Goal: Task Accomplishment & Management: Manage account settings

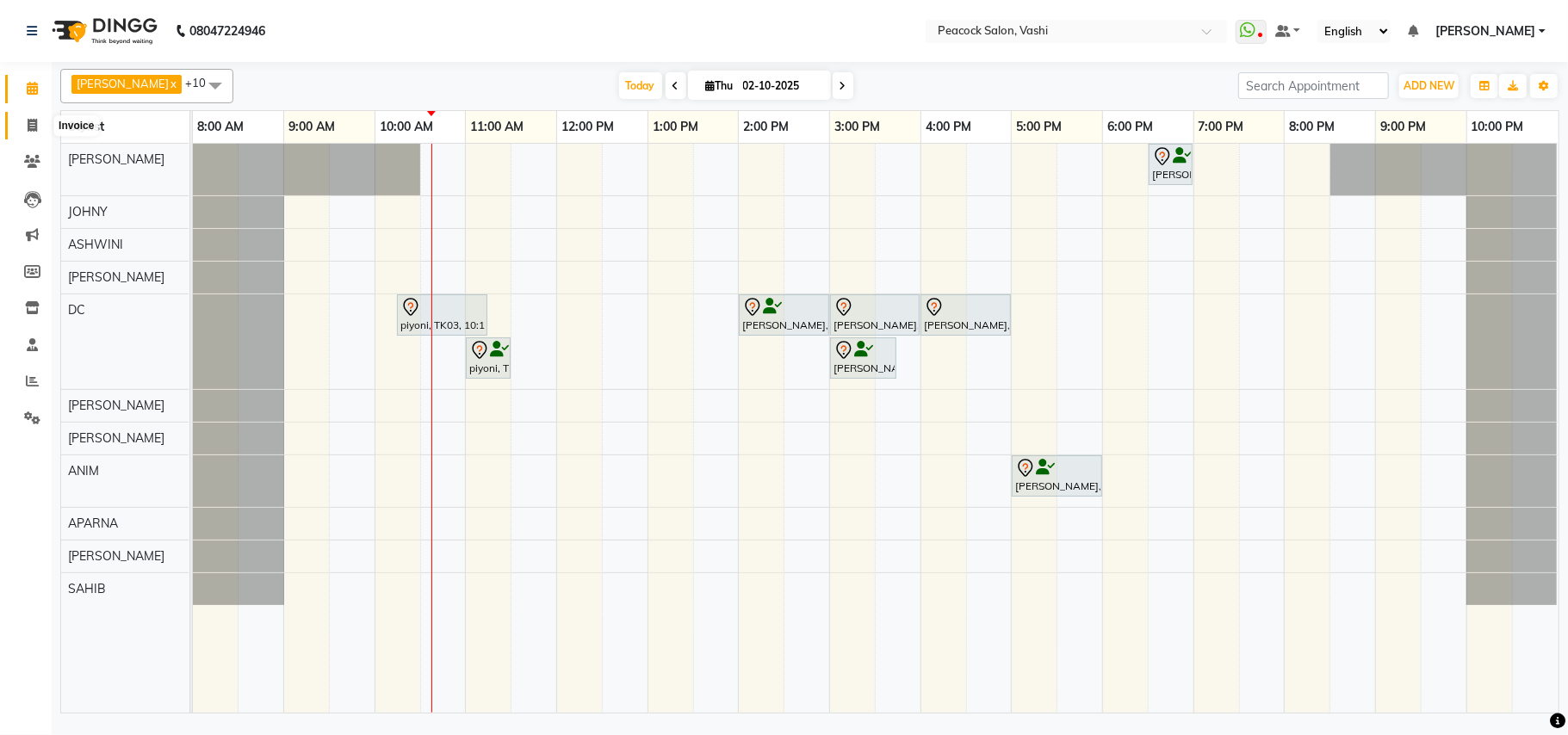
click at [24, 124] on span at bounding box center [32, 125] width 30 height 19
select select "619"
select select "service"
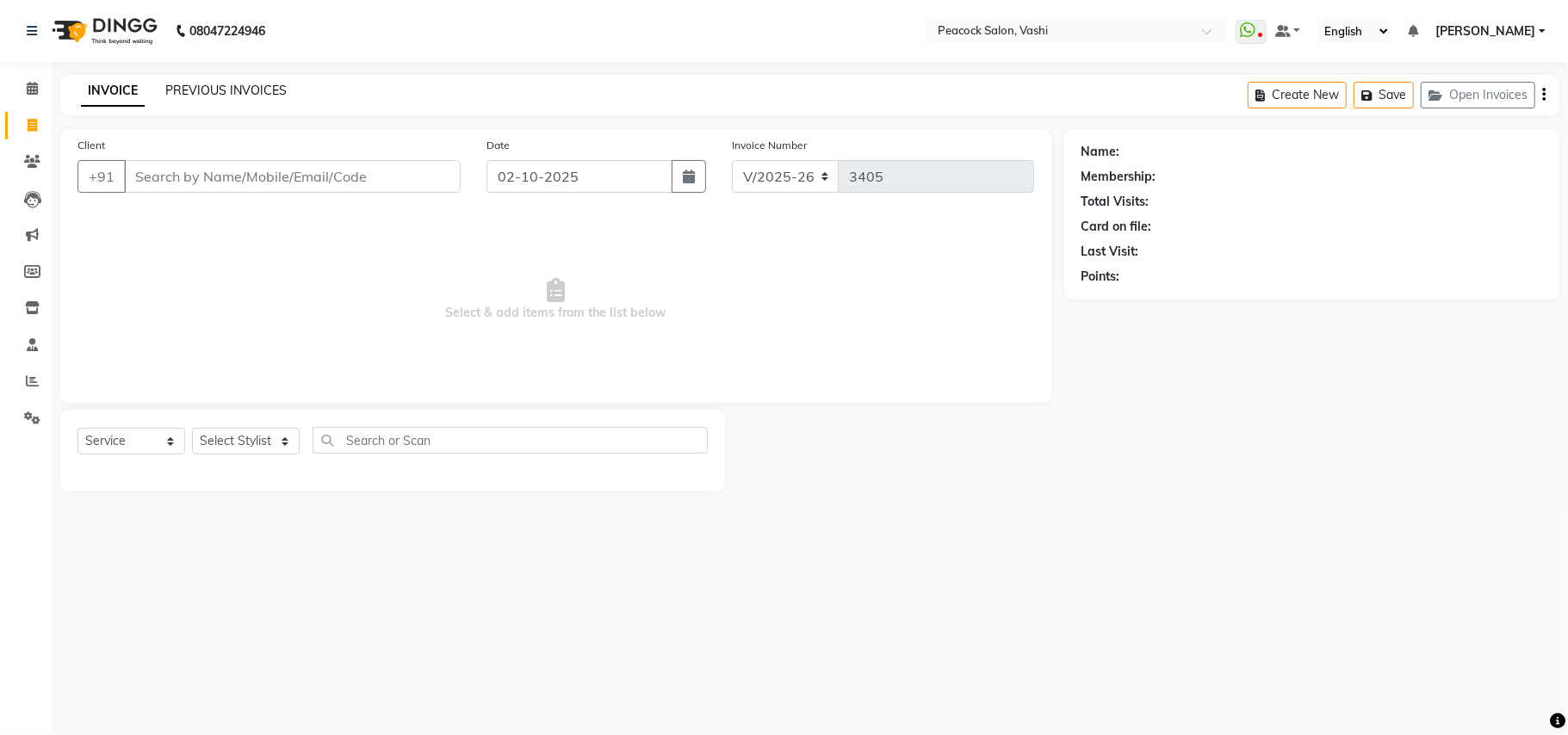
click at [246, 93] on link "PREVIOUS INVOICES" at bounding box center [225, 90] width 121 height 16
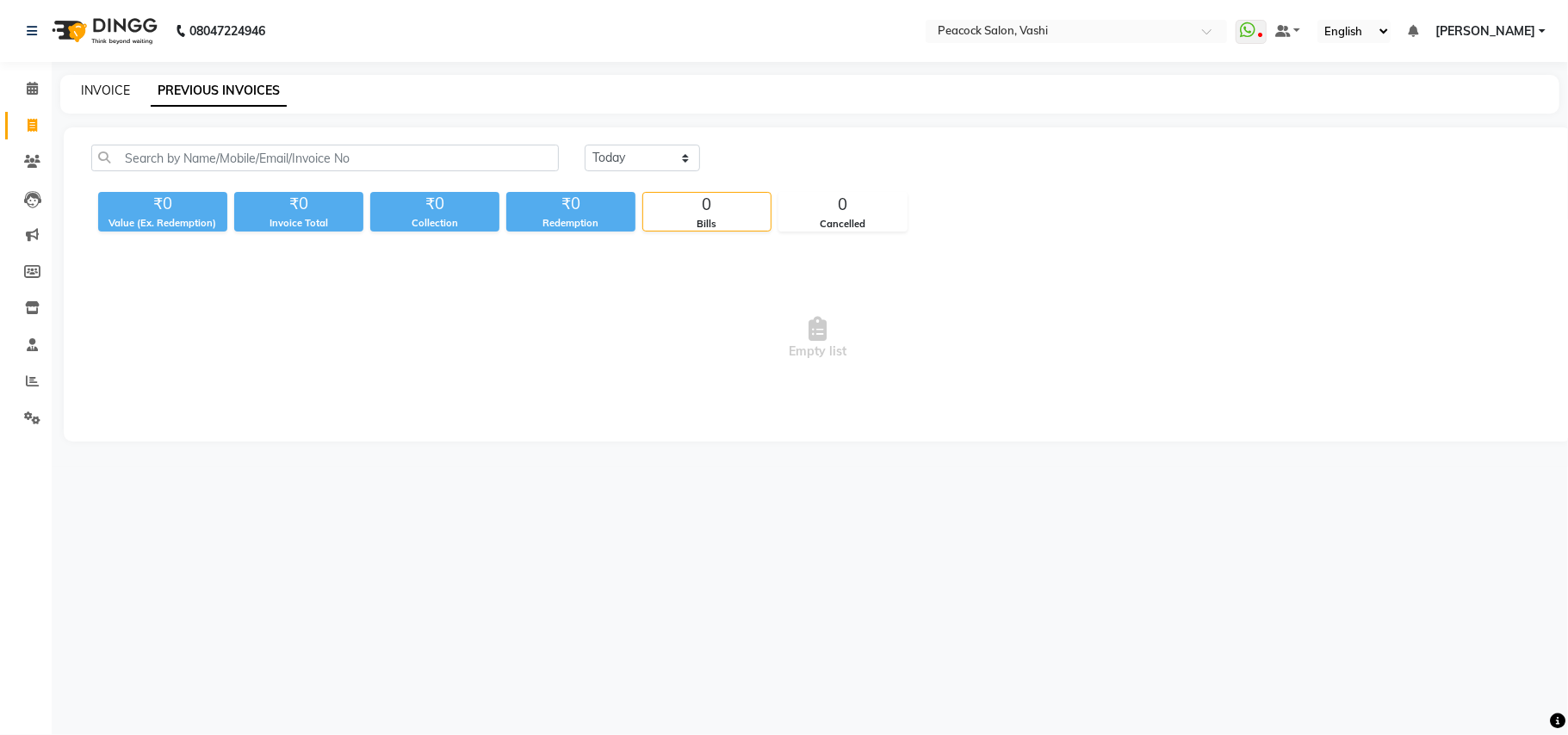
click at [95, 88] on link "INVOICE" at bounding box center [105, 90] width 49 height 16
select select "619"
select select "service"
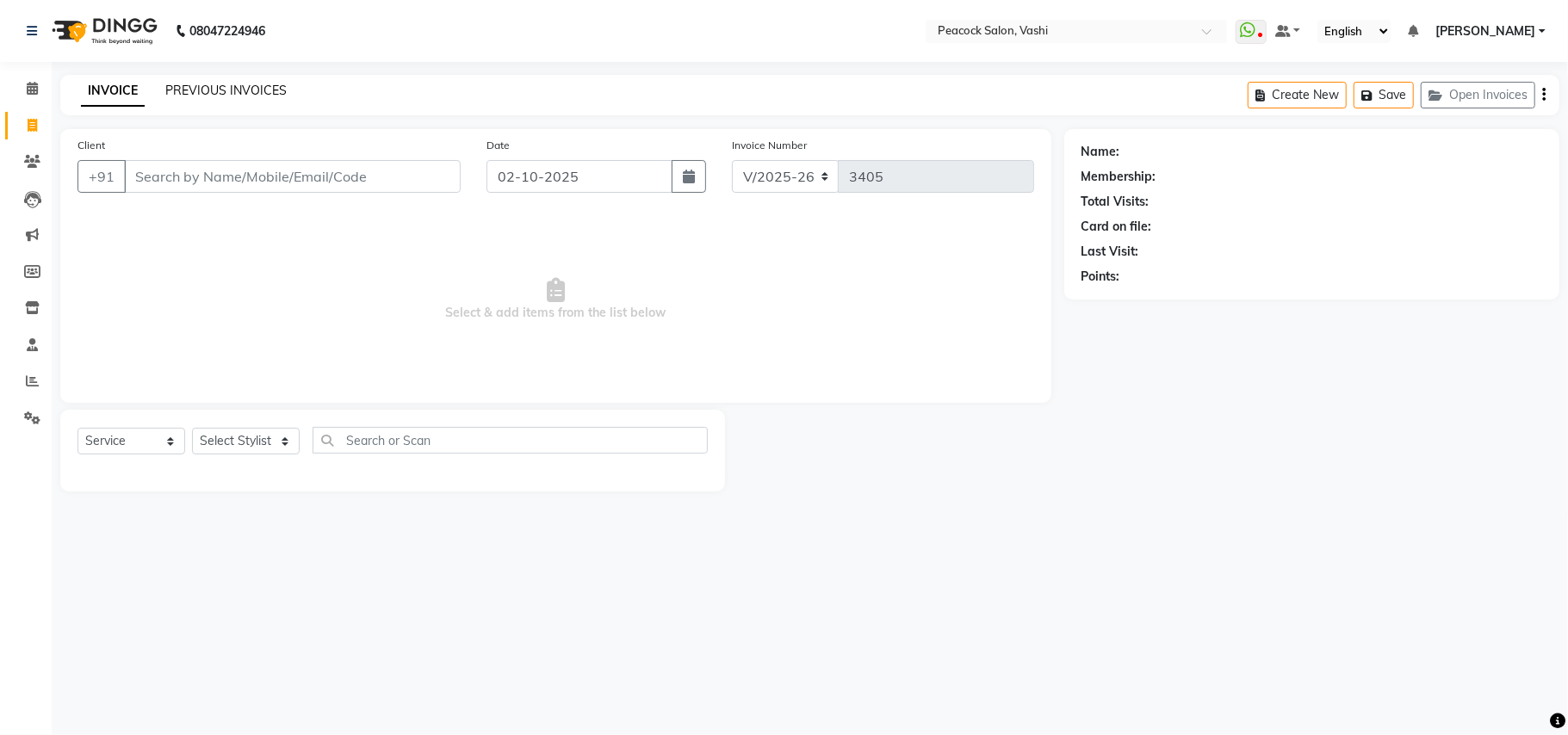
click at [194, 94] on link "PREVIOUS INVOICES" at bounding box center [225, 90] width 121 height 16
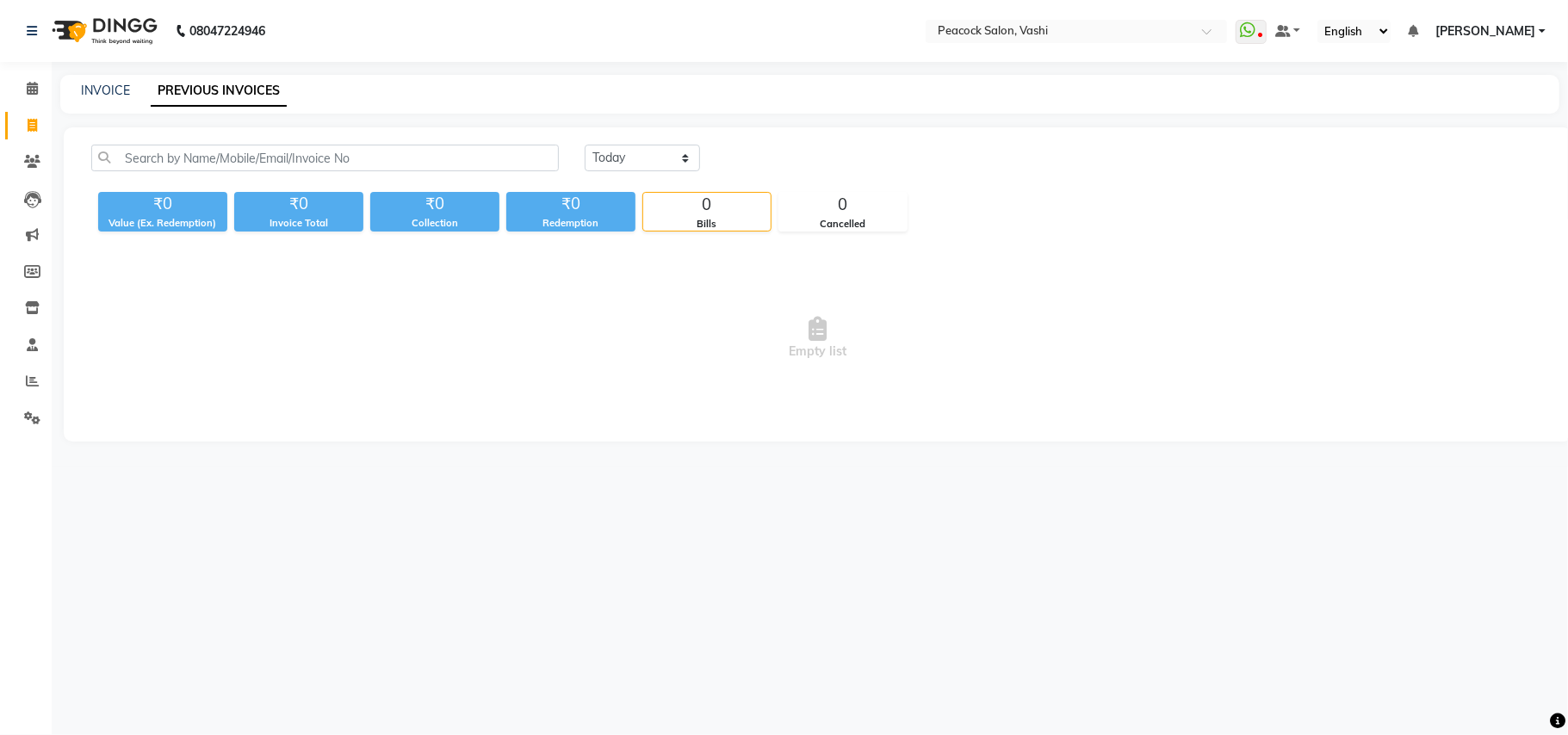
click at [108, 80] on div "INVOICE PREVIOUS INVOICES" at bounding box center [809, 95] width 1498 height 39
click at [114, 90] on link "INVOICE" at bounding box center [105, 90] width 49 height 16
select select "service"
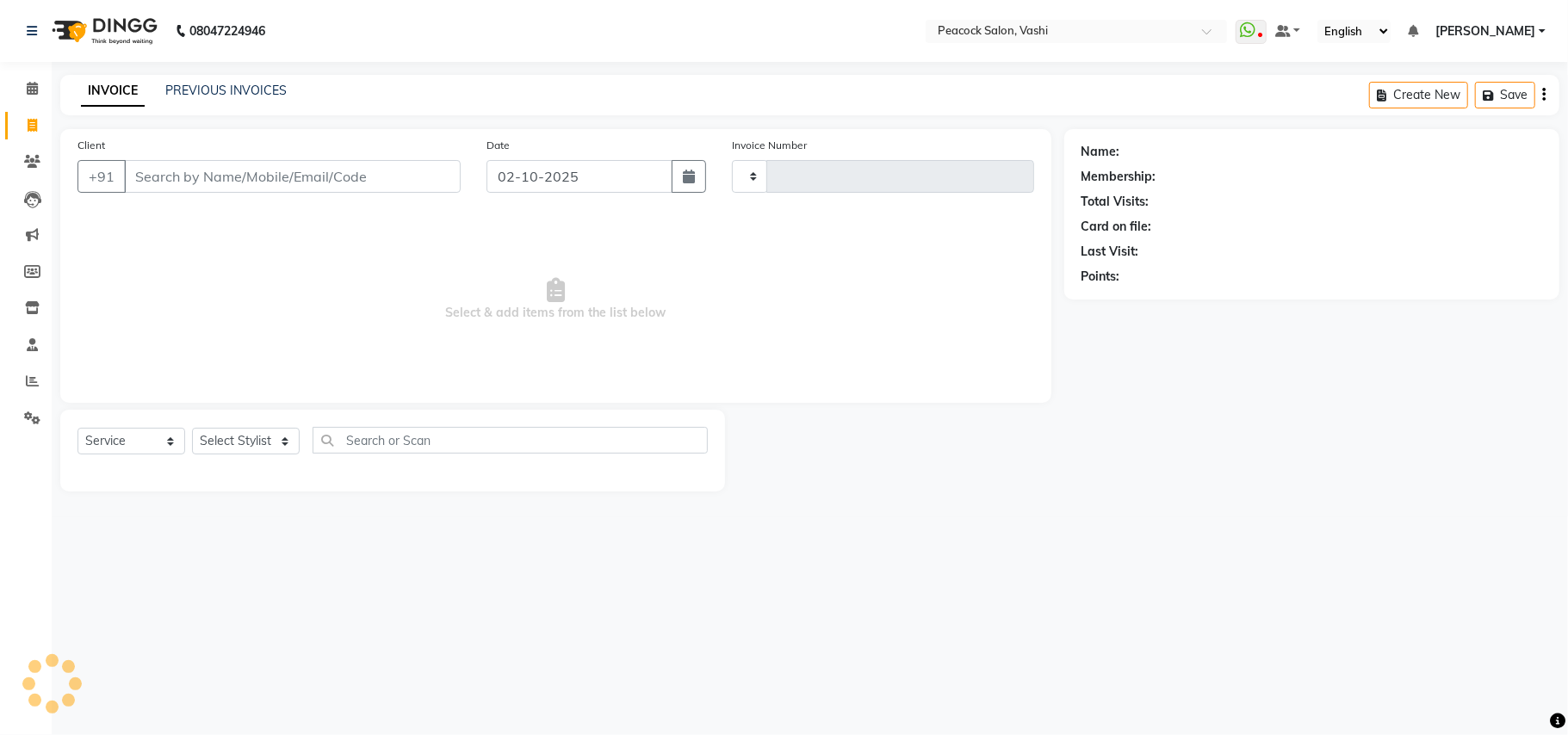
type input "3405"
select select "619"
click at [204, 90] on link "PREVIOUS INVOICES" at bounding box center [225, 90] width 121 height 16
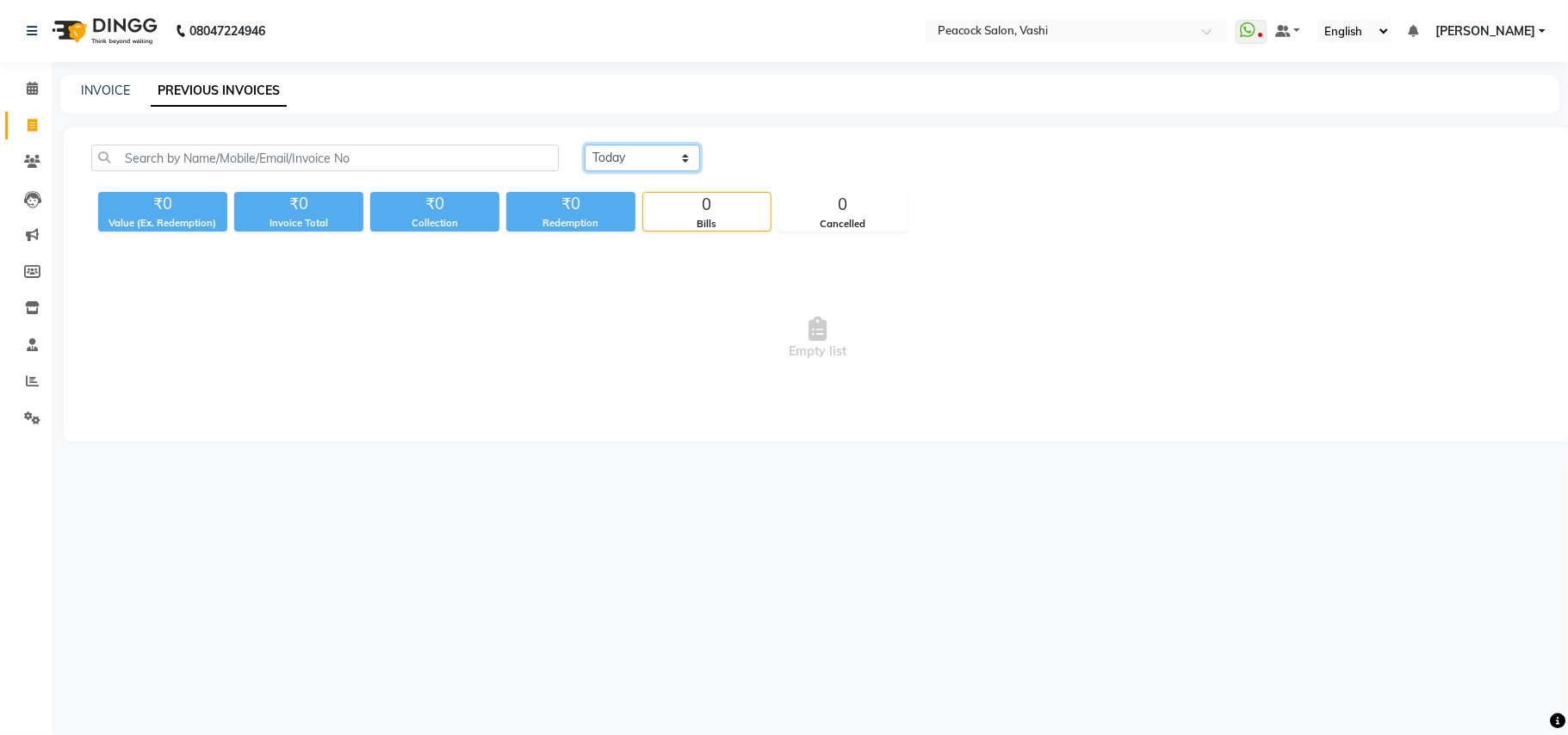
click at [673, 159] on select "[DATE] [DATE] Custom Range" at bounding box center [642, 158] width 115 height 27
select select "range"
click at [584, 145] on select "[DATE] [DATE] Custom Range" at bounding box center [642, 158] width 115 height 27
click at [761, 158] on input "02-10-2025" at bounding box center [783, 158] width 121 height 24
select select "10"
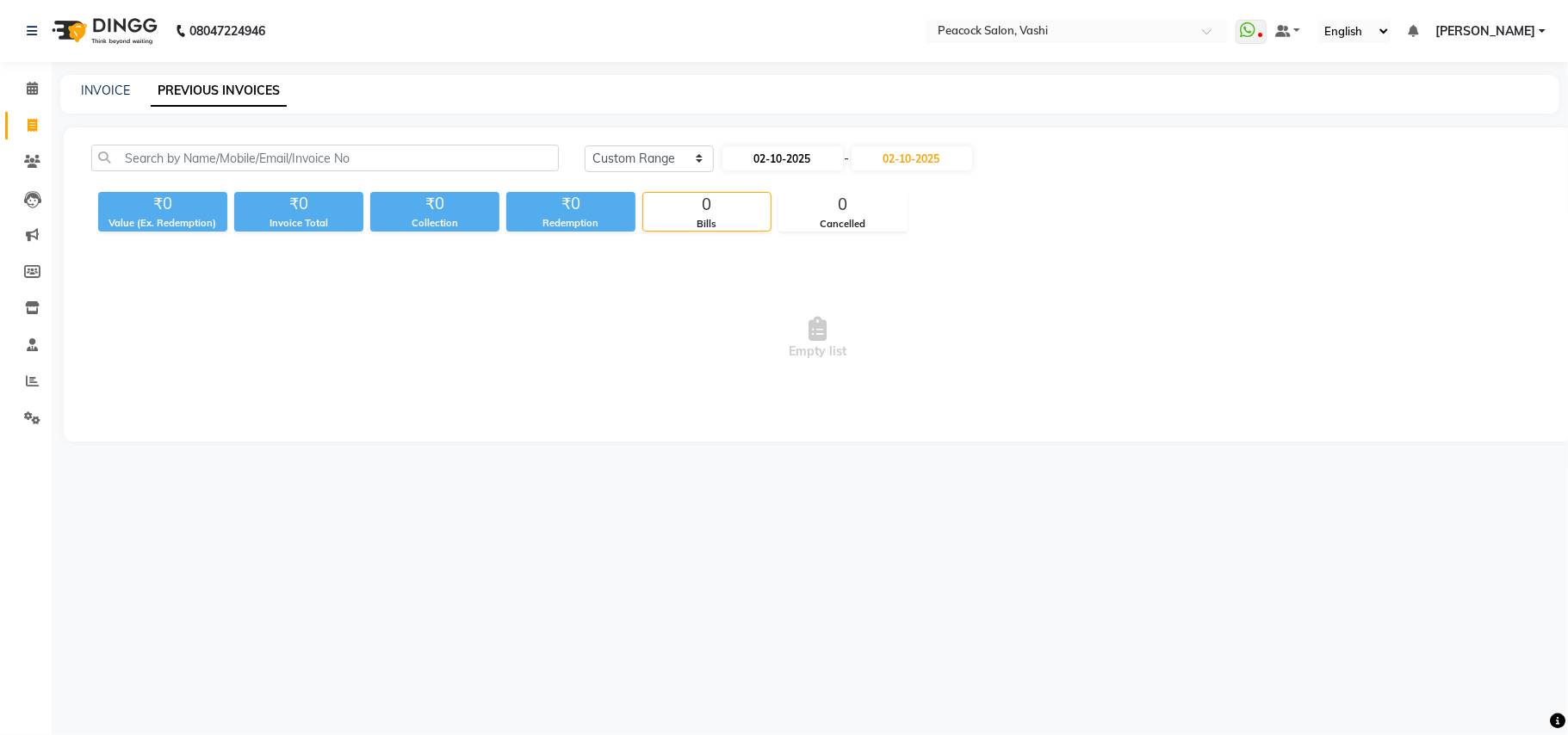
select select "2025"
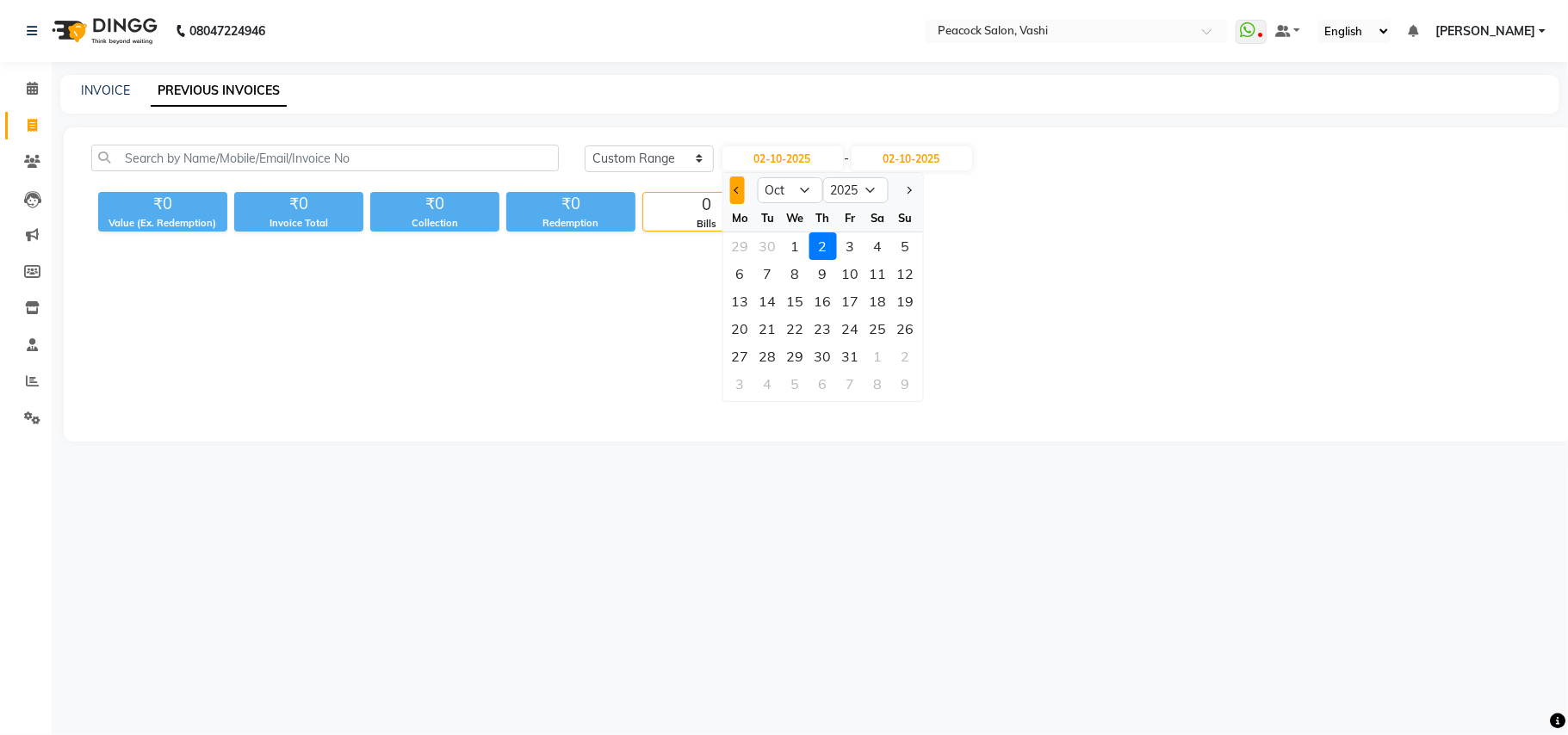
click at [731, 181] on button "Previous month" at bounding box center [736, 190] width 15 height 28
select select "9"
click at [734, 239] on div "1" at bounding box center [740, 247] width 28 height 28
type input "01-09-2025"
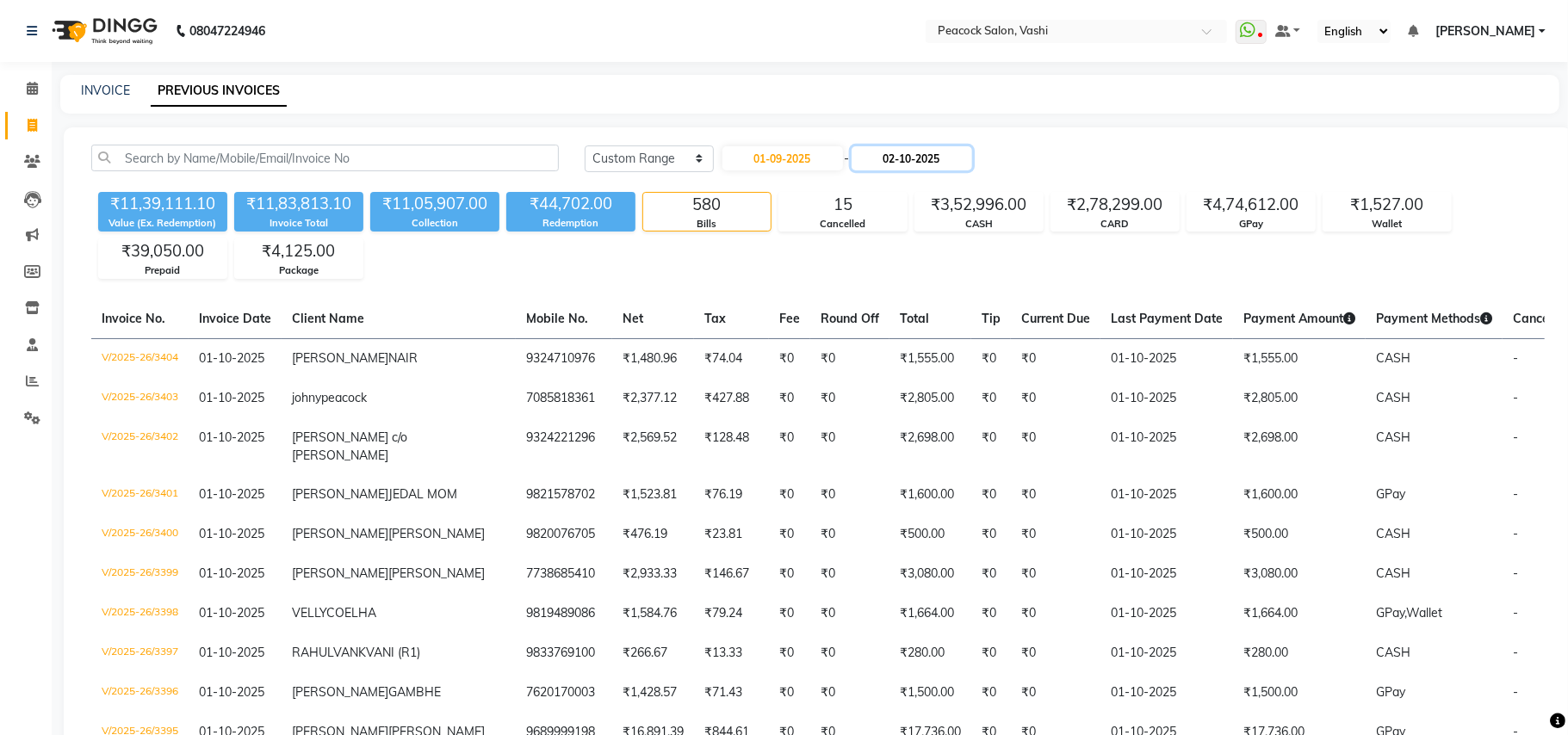
click at [889, 155] on input "02-10-2025" at bounding box center [911, 158] width 121 height 24
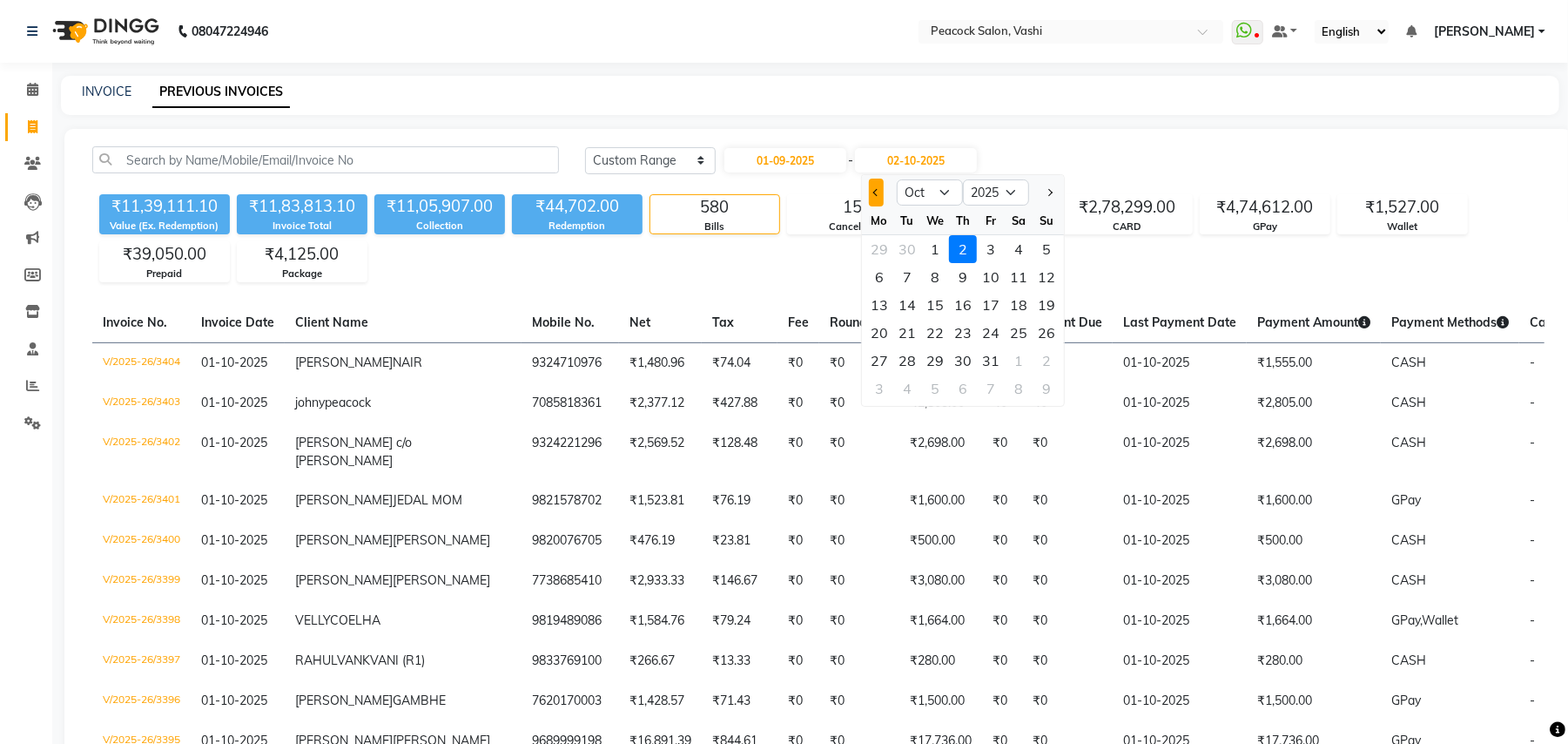
click at [870, 192] on button "Previous month" at bounding box center [877, 192] width 15 height 28
select select "9"
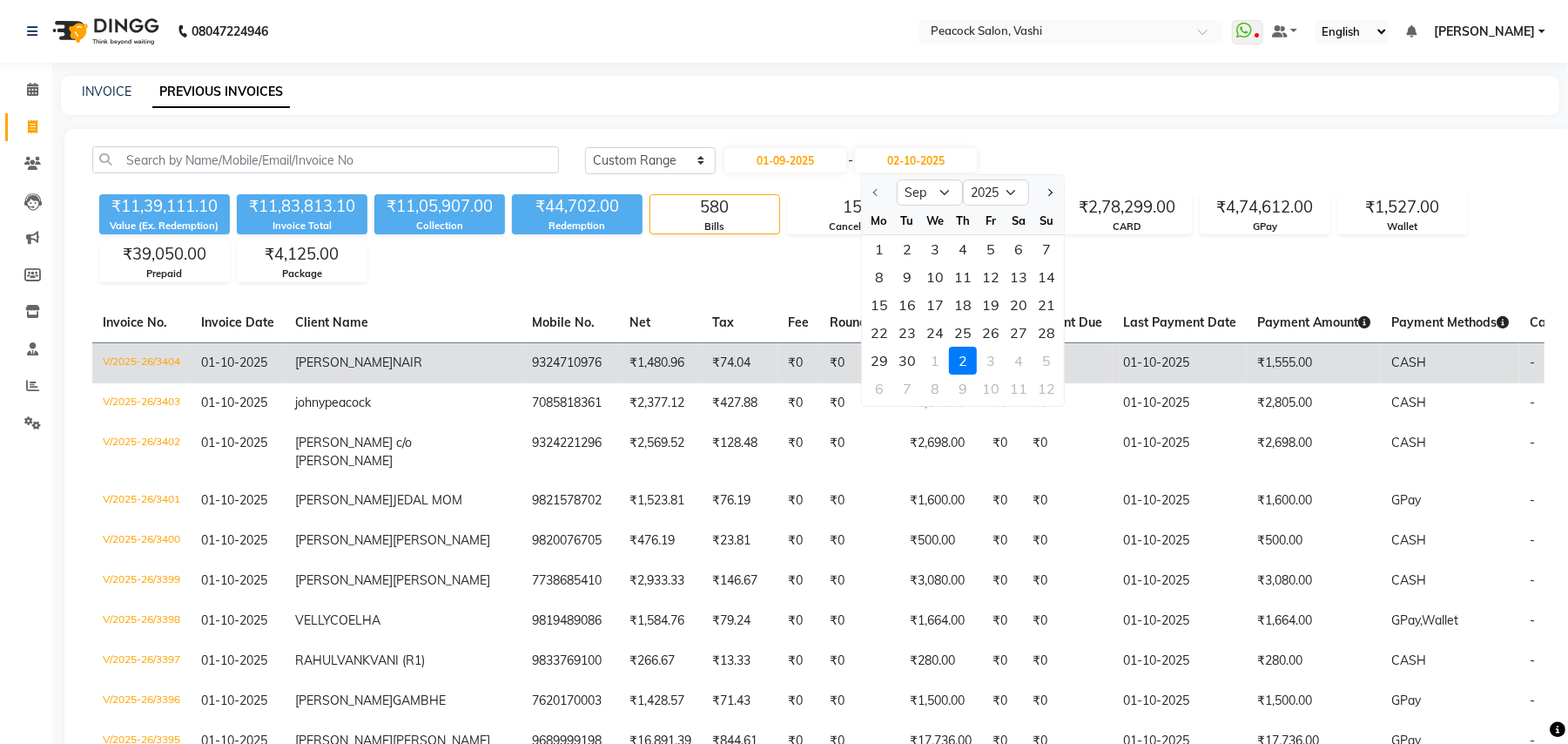
click at [918, 357] on div "30" at bounding box center [908, 361] width 28 height 28
type input "30-09-2025"
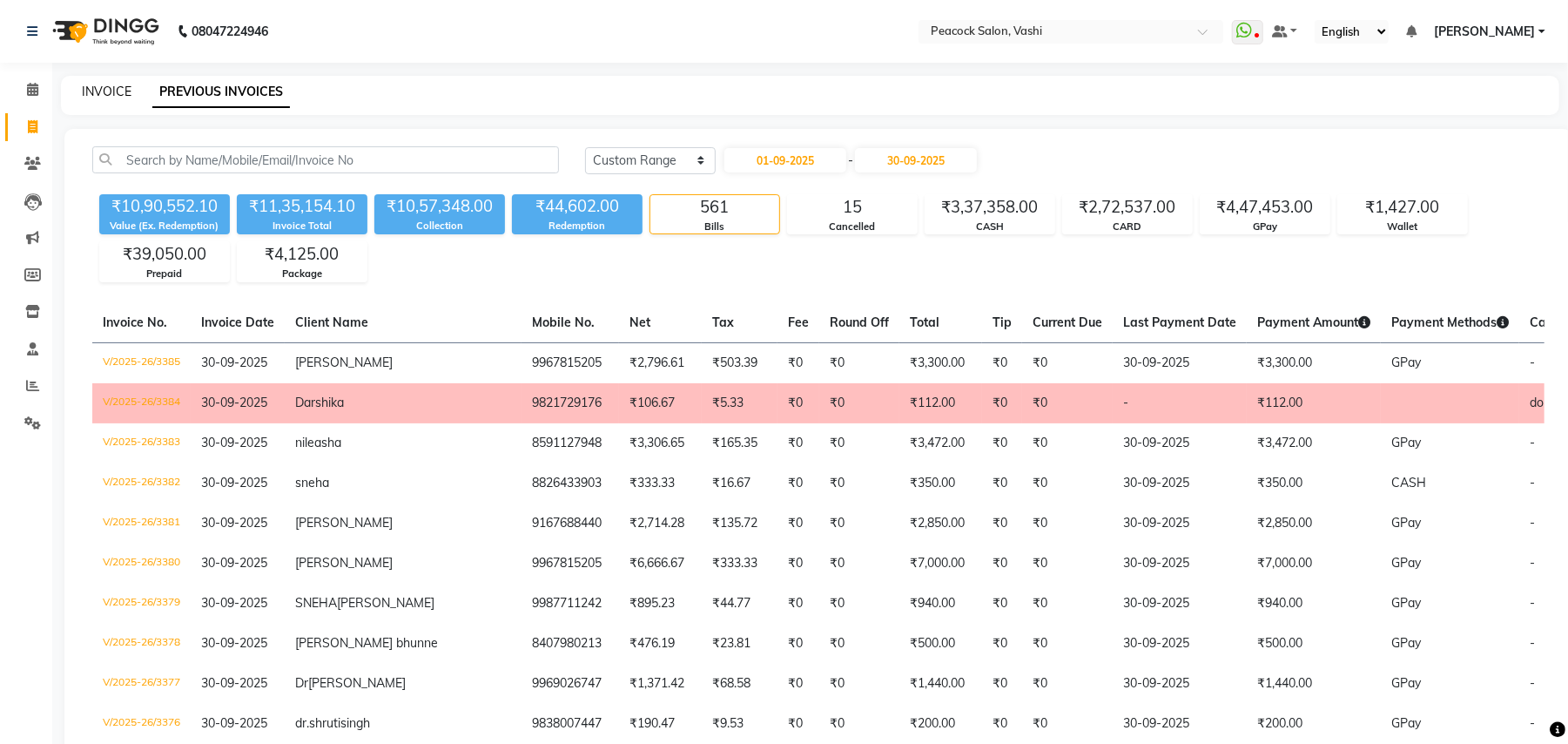
click at [110, 91] on link "INVOICE" at bounding box center [106, 91] width 50 height 16
select select "619"
select select "service"
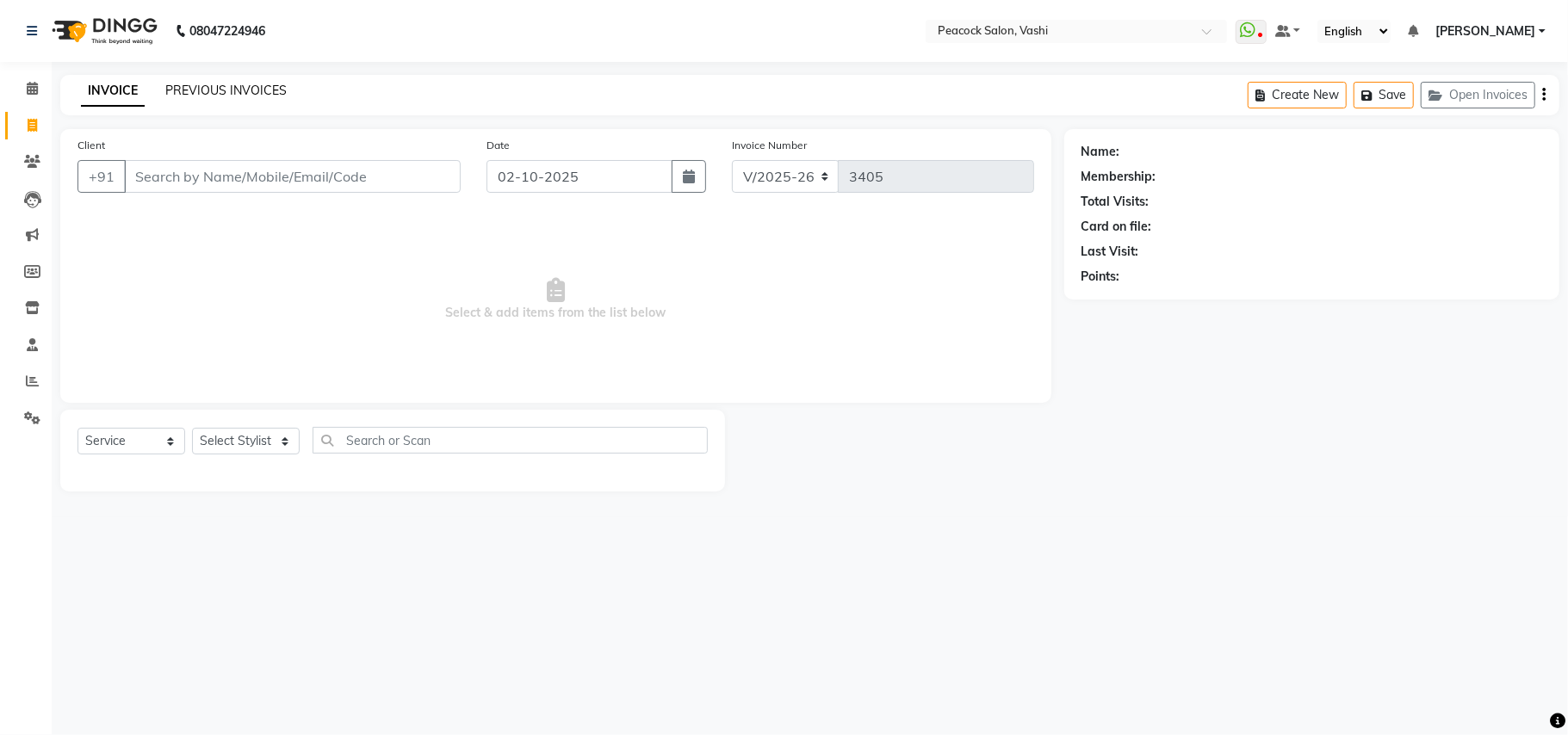
click at [186, 91] on link "PREVIOUS INVOICES" at bounding box center [225, 90] width 121 height 16
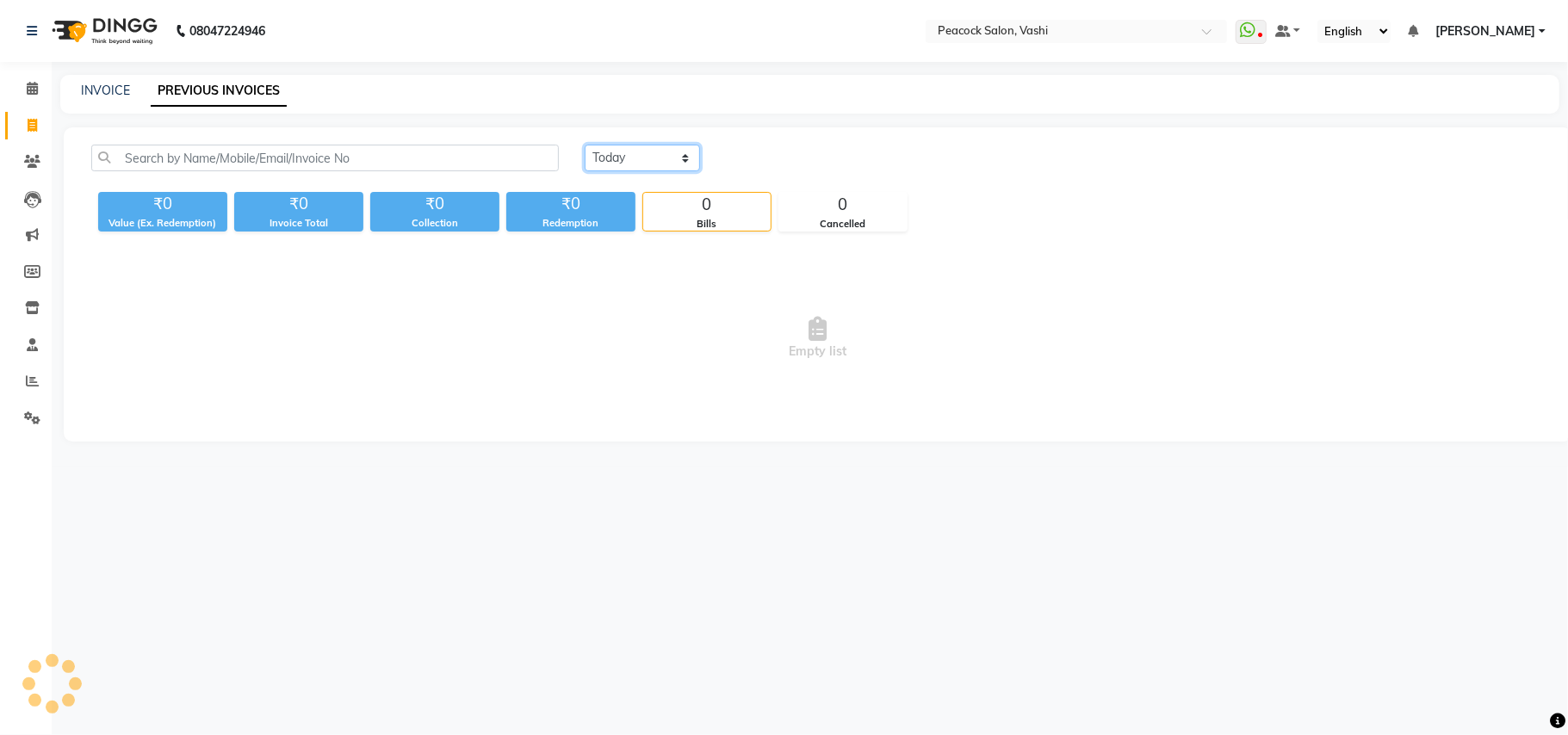
click at [618, 153] on select "[DATE] [DATE] Custom Range" at bounding box center [642, 158] width 115 height 27
select select "range"
click at [584, 145] on select "[DATE] [DATE] Custom Range" at bounding box center [642, 158] width 115 height 27
click at [794, 158] on input "02-10-2025" at bounding box center [783, 158] width 121 height 24
select select "10"
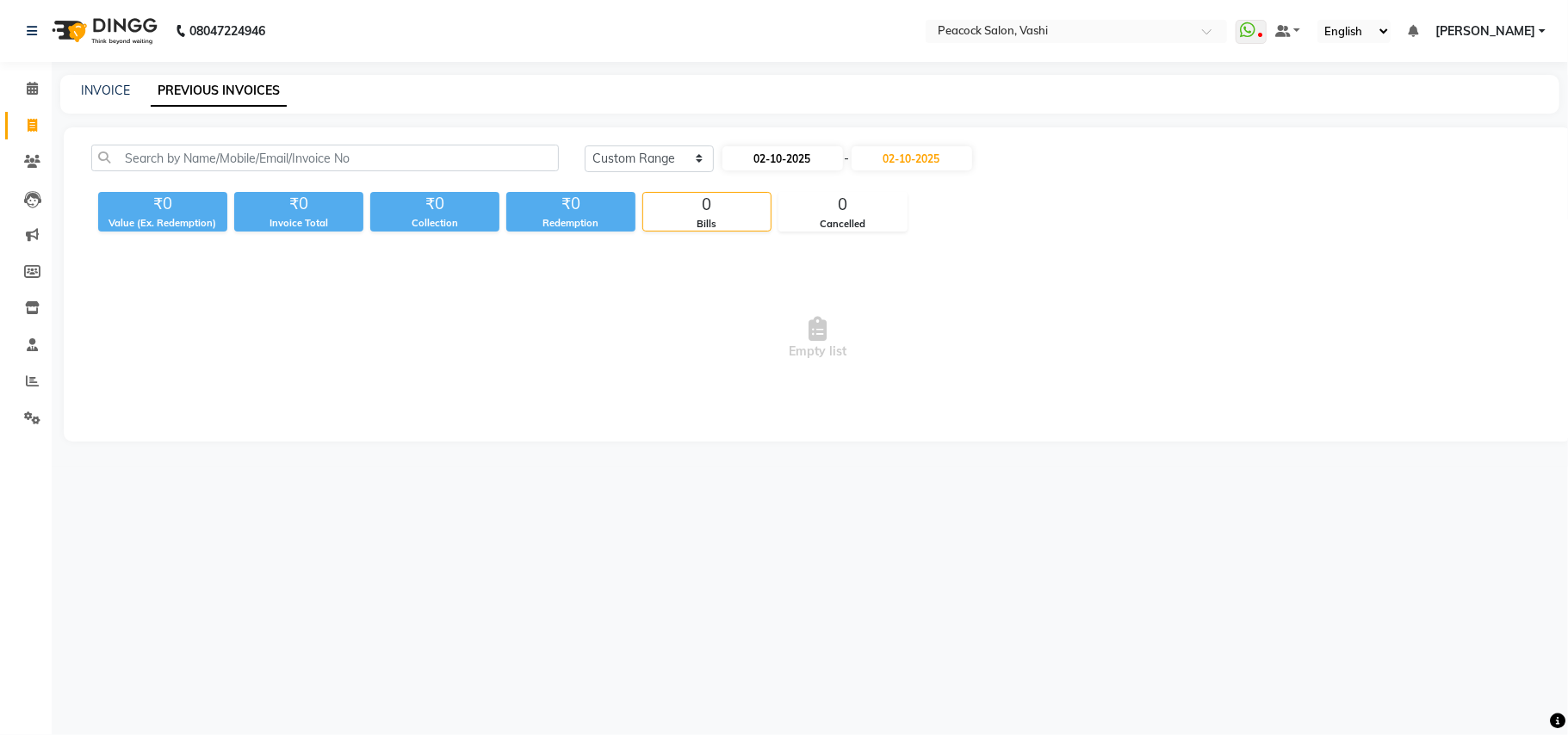
select select "2025"
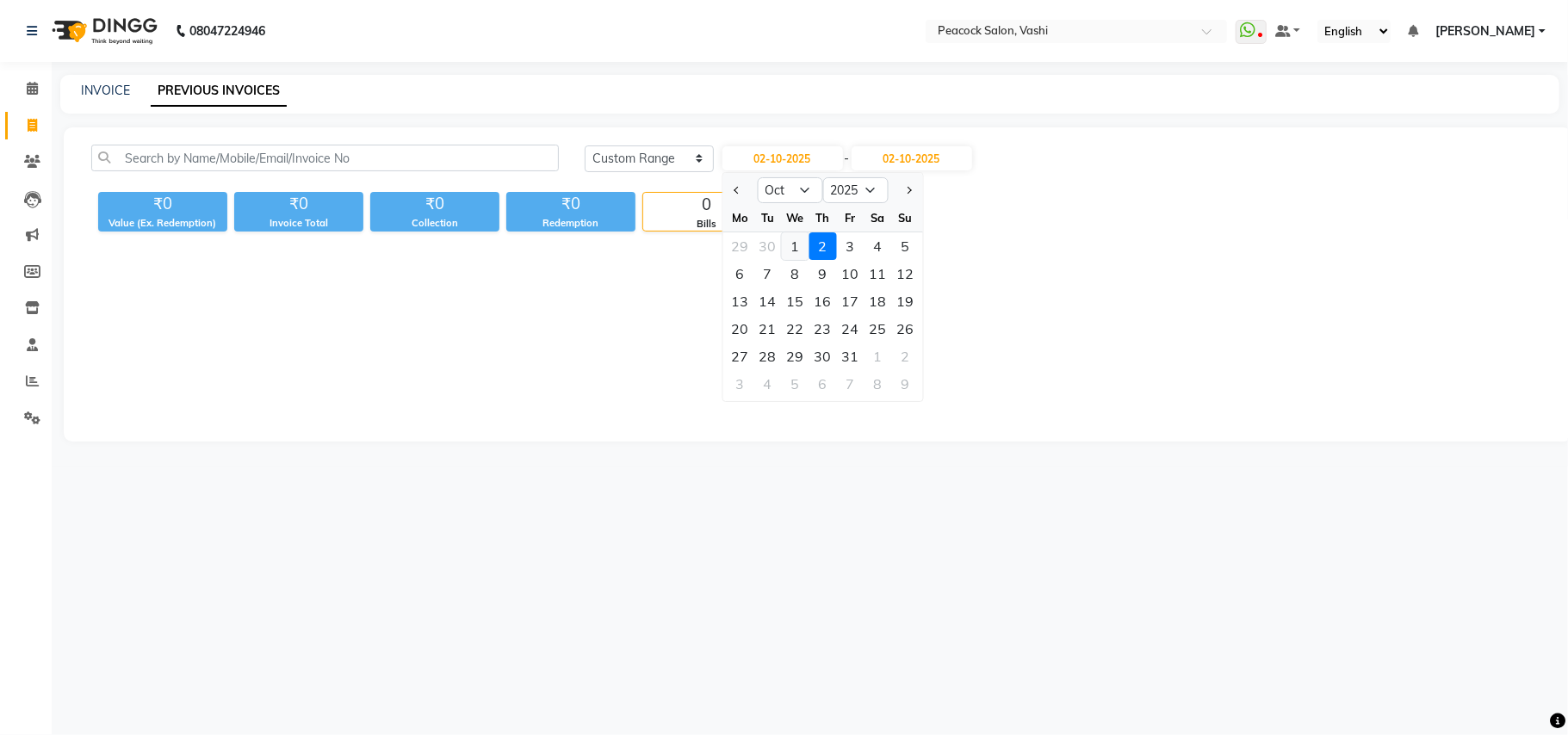
click at [800, 251] on div "1" at bounding box center [795, 247] width 28 height 28
type input "01-10-2025"
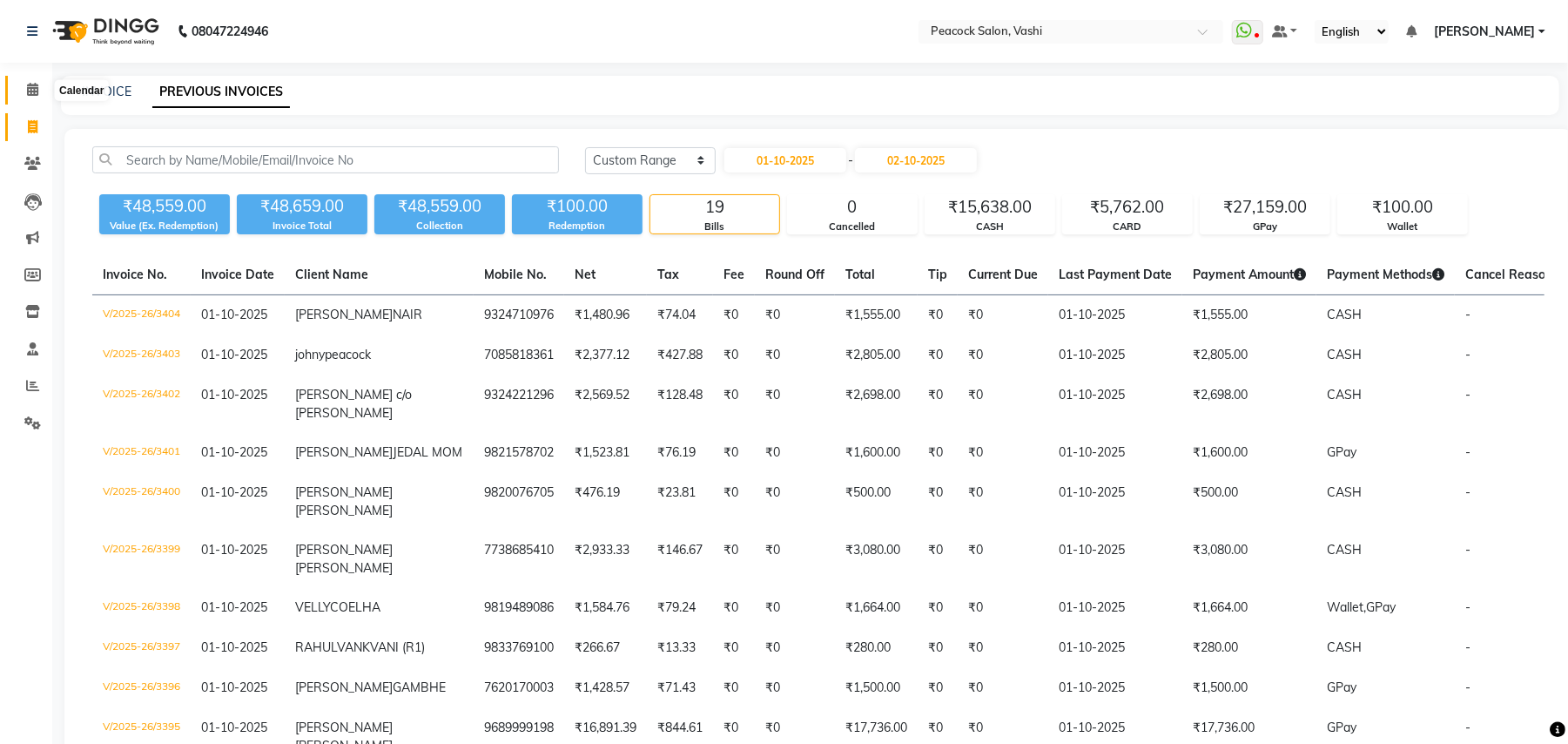
click at [30, 91] on icon at bounding box center [33, 89] width 11 height 13
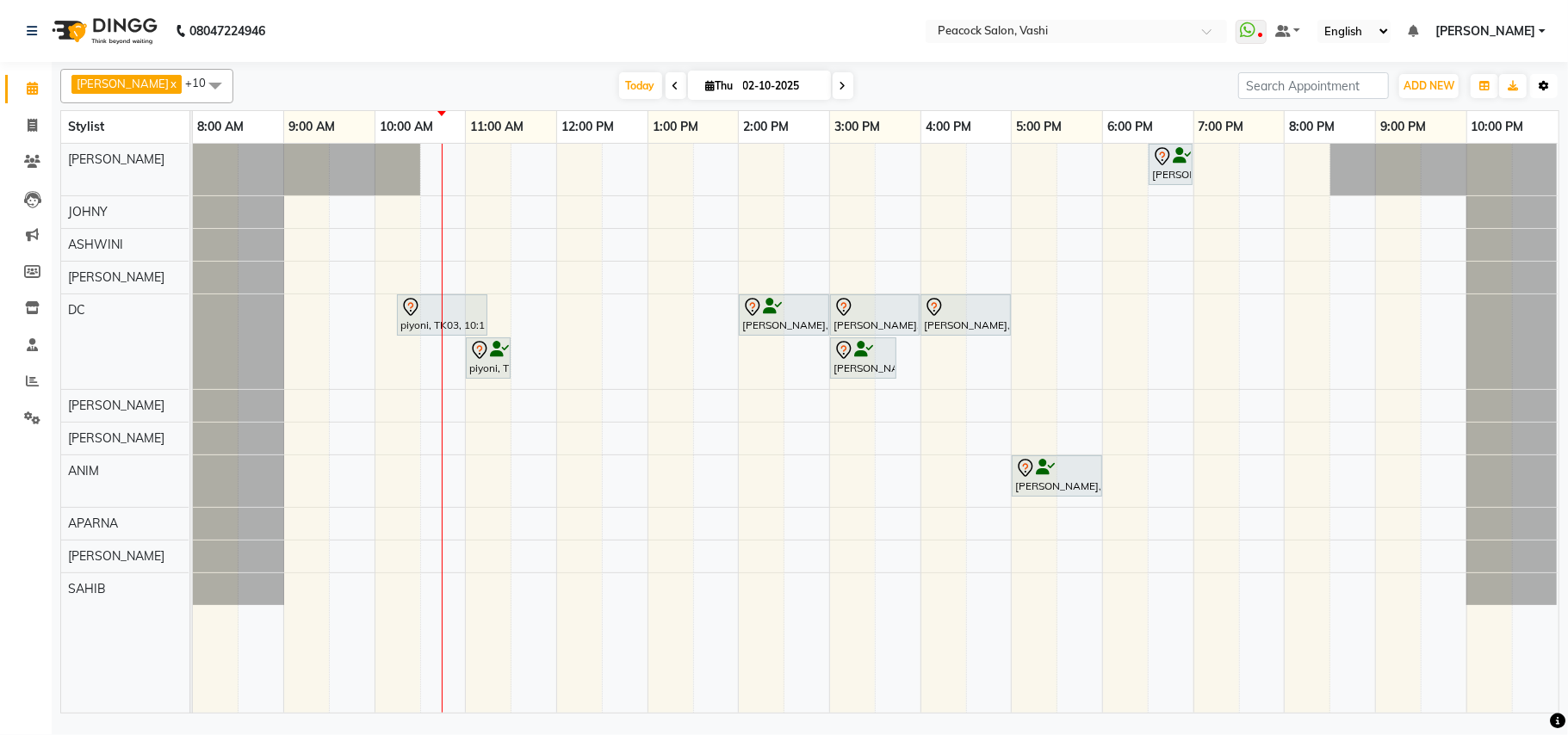
click at [1545, 94] on button "Toggle Dropdown" at bounding box center [1544, 86] width 28 height 24
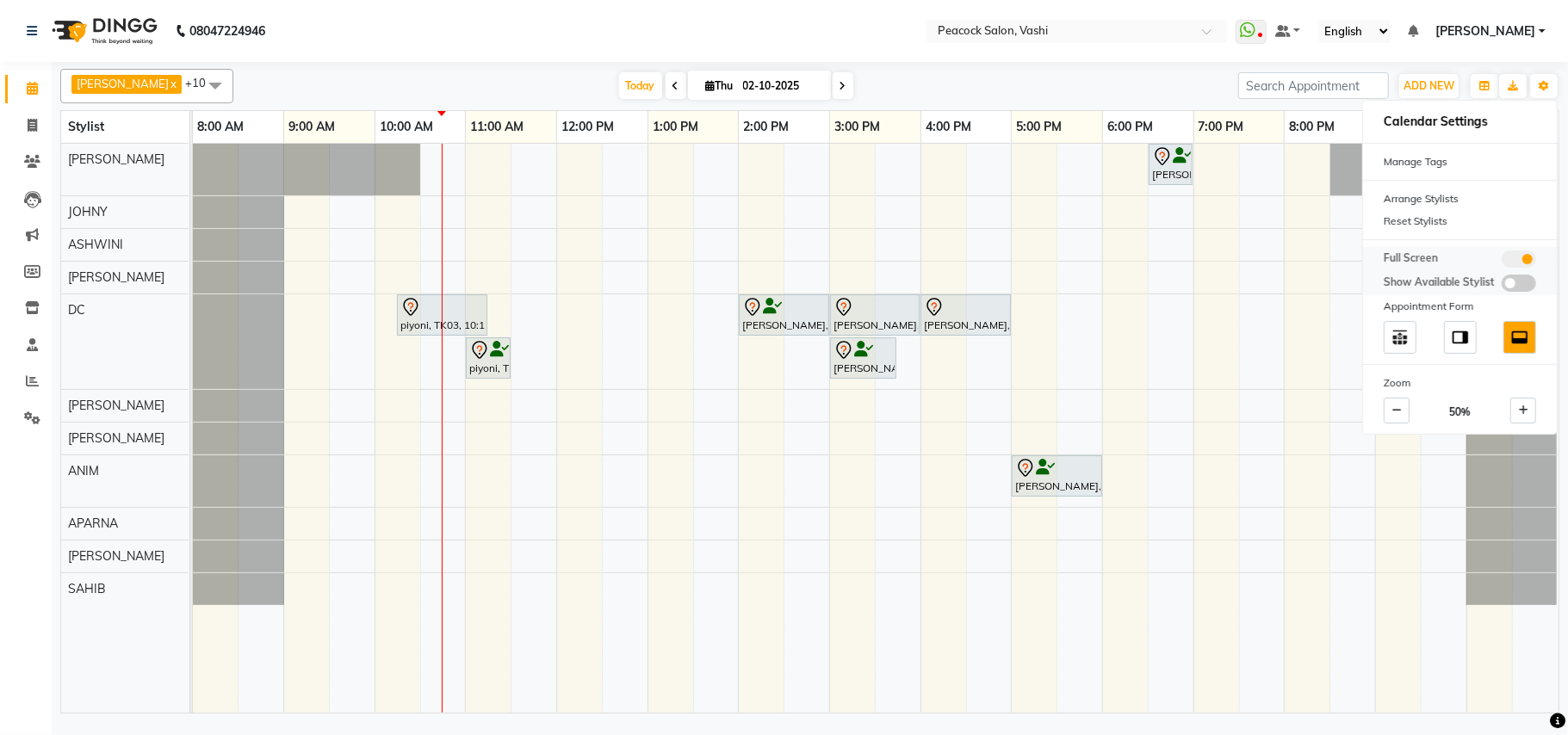
click at [1513, 259] on span at bounding box center [1518, 259] width 34 height 18
click at [1501, 261] on input "checkbox" at bounding box center [1501, 261] width 0 height 0
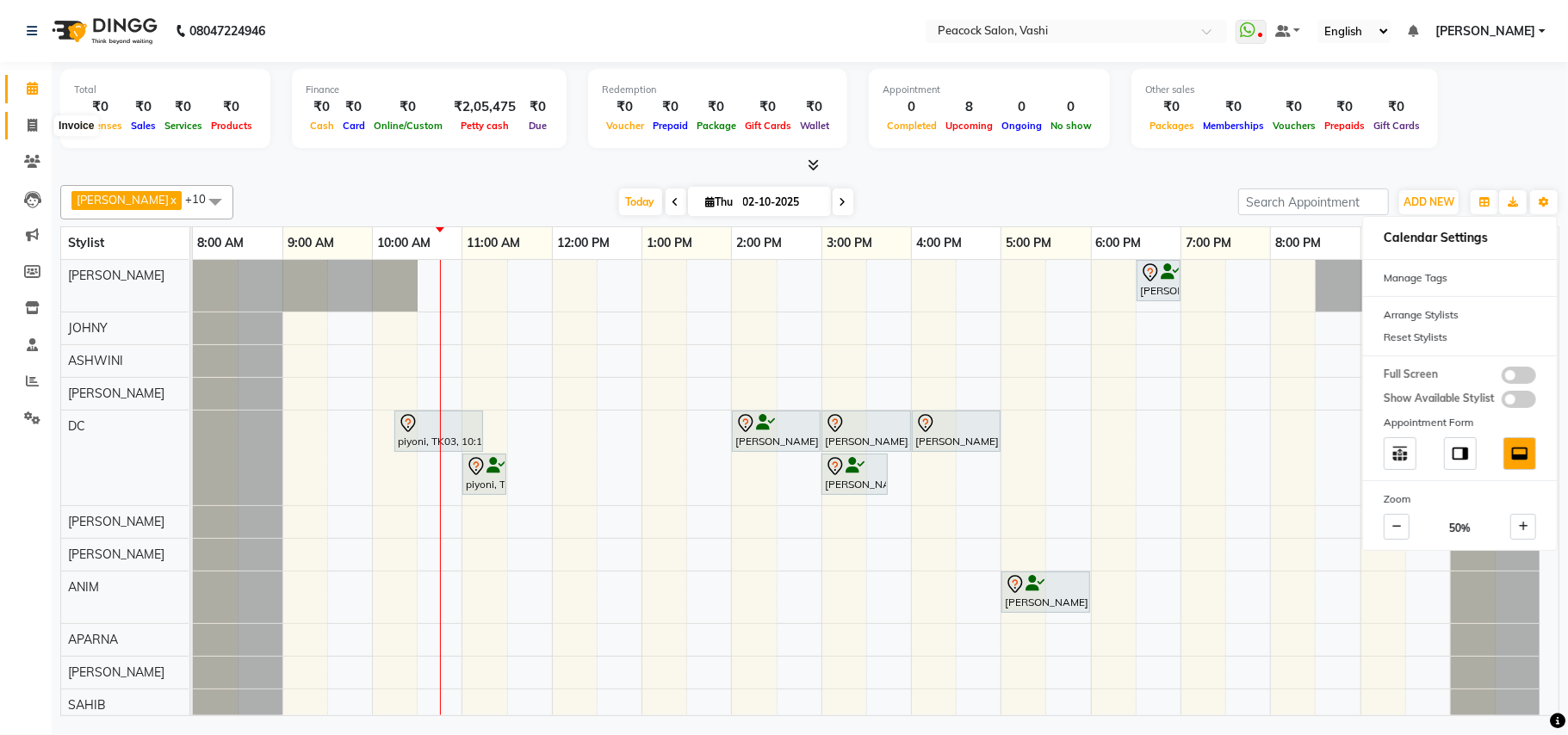
click at [29, 125] on icon at bounding box center [32, 125] width 9 height 13
select select "service"
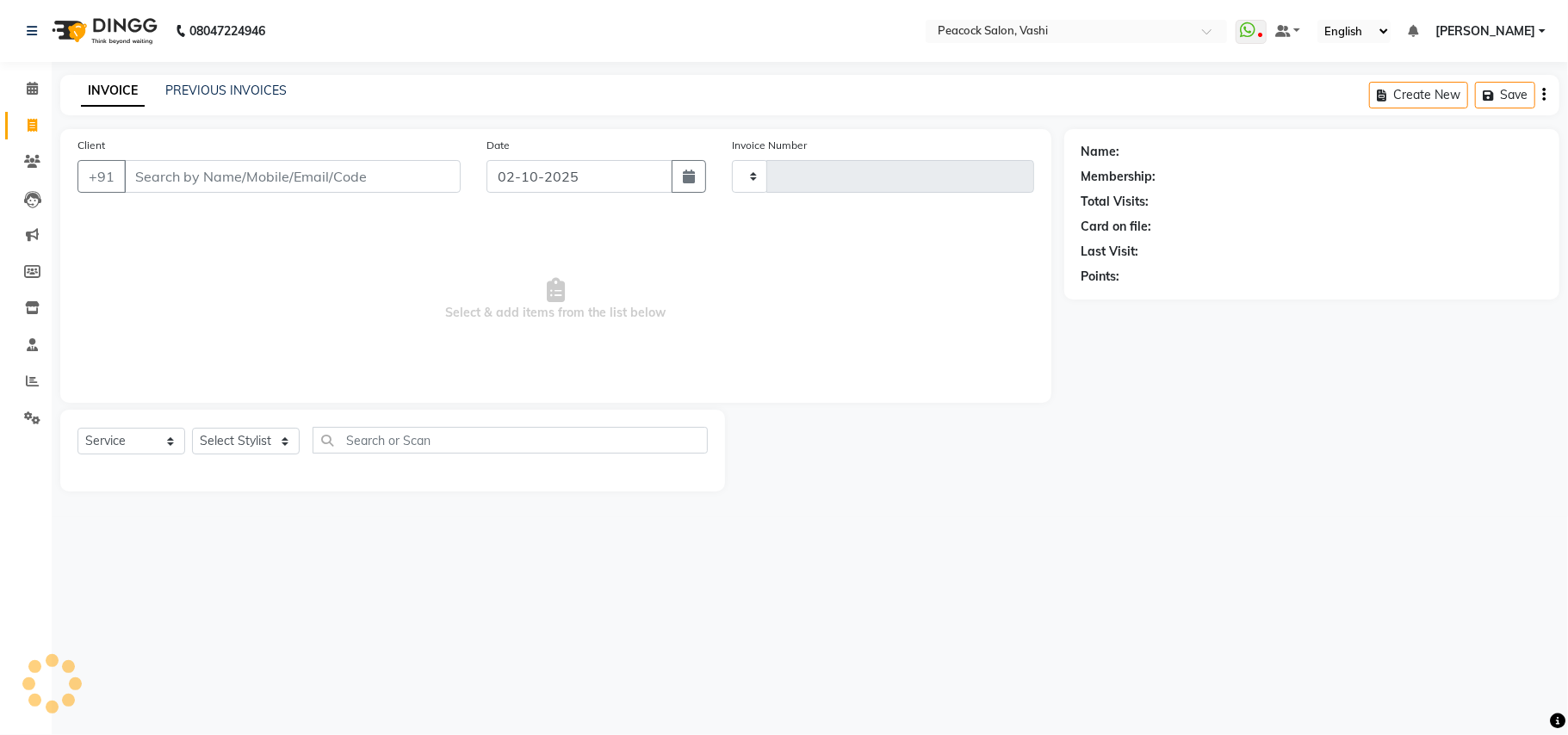
type input "3405"
select select "619"
click at [235, 87] on link "PREVIOUS INVOICES" at bounding box center [225, 90] width 121 height 16
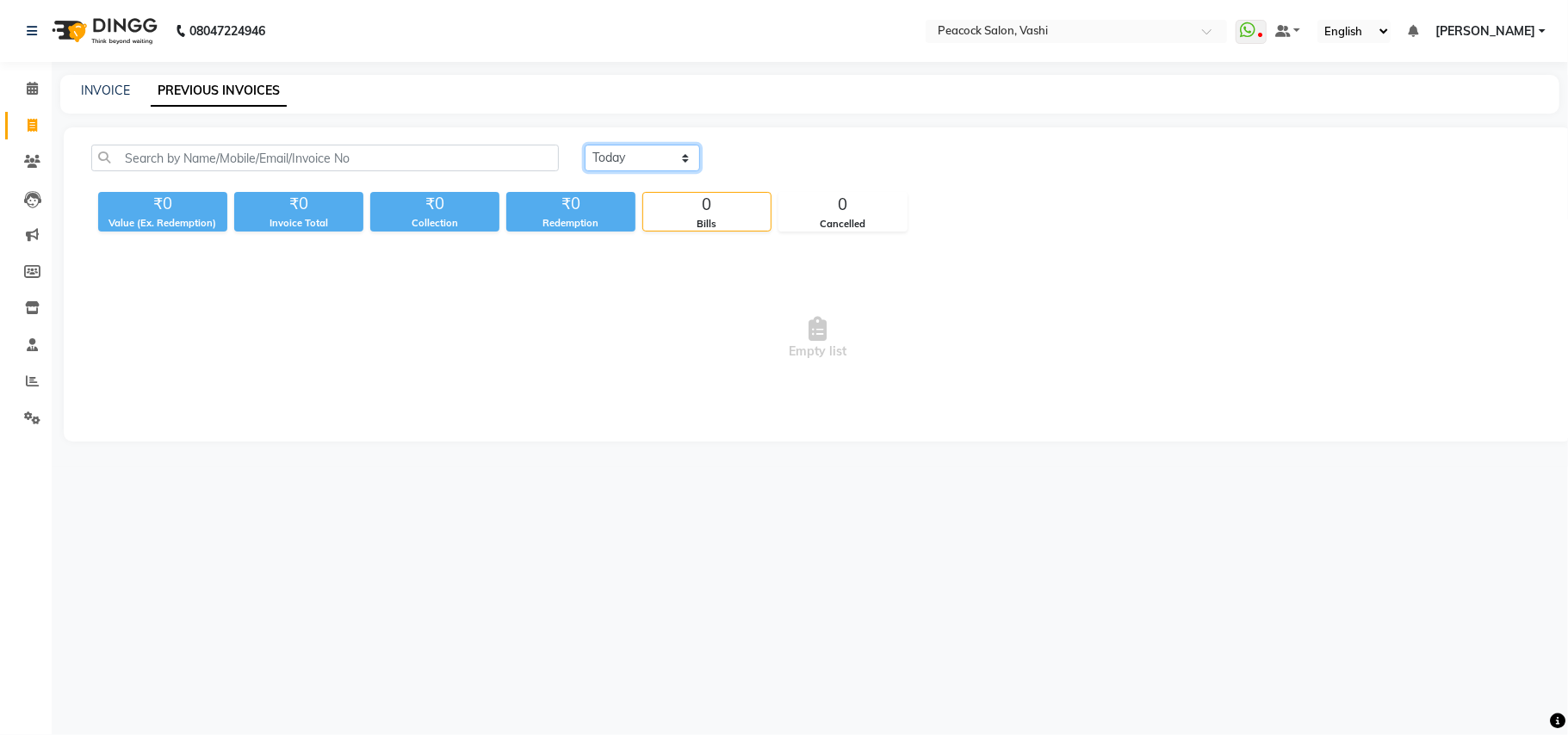
click at [648, 155] on select "[DATE] [DATE] Custom Range" at bounding box center [642, 158] width 115 height 27
select select "[DATE]"
click at [584, 145] on select "[DATE] [DATE] Custom Range" at bounding box center [642, 158] width 115 height 27
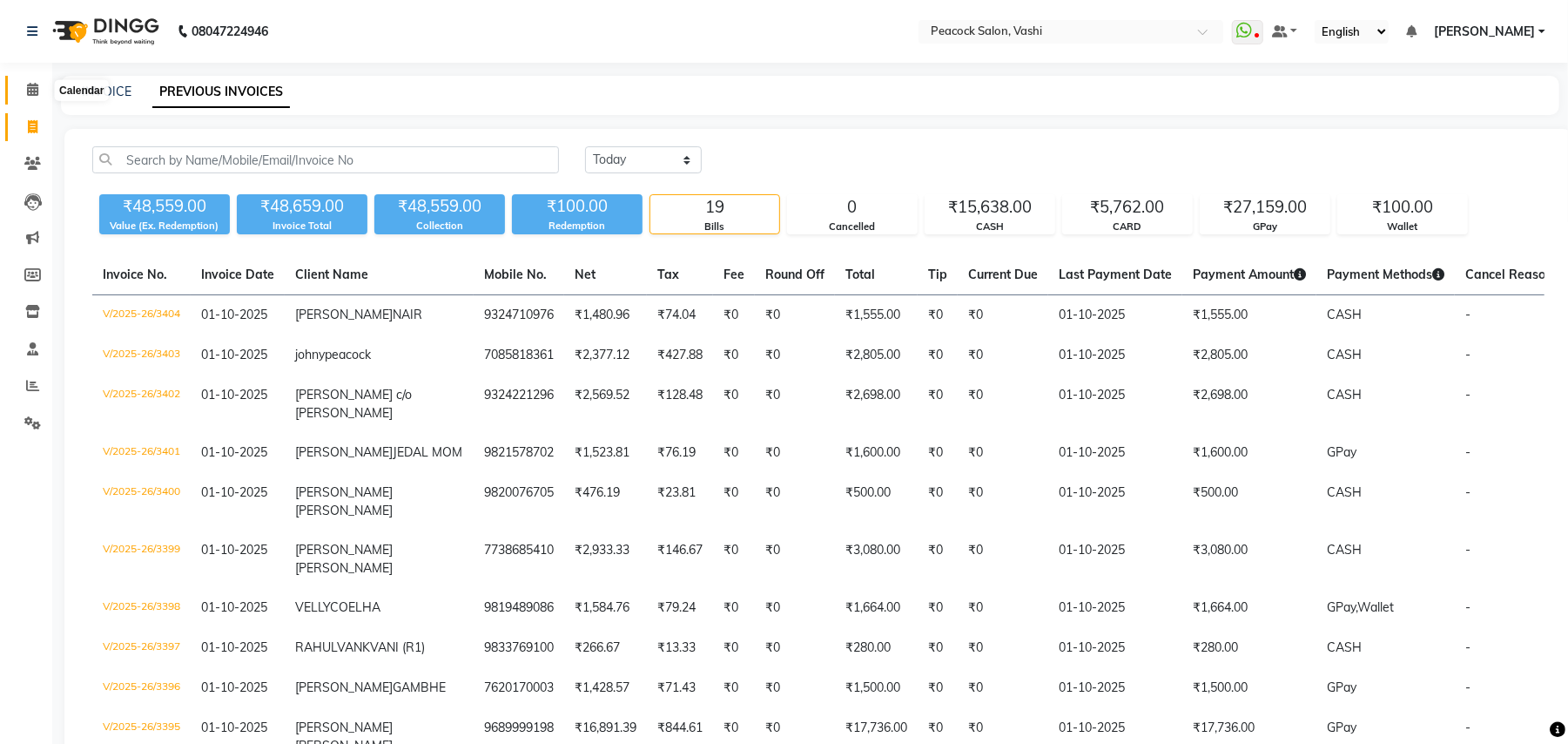
click at [37, 91] on icon at bounding box center [33, 89] width 11 height 13
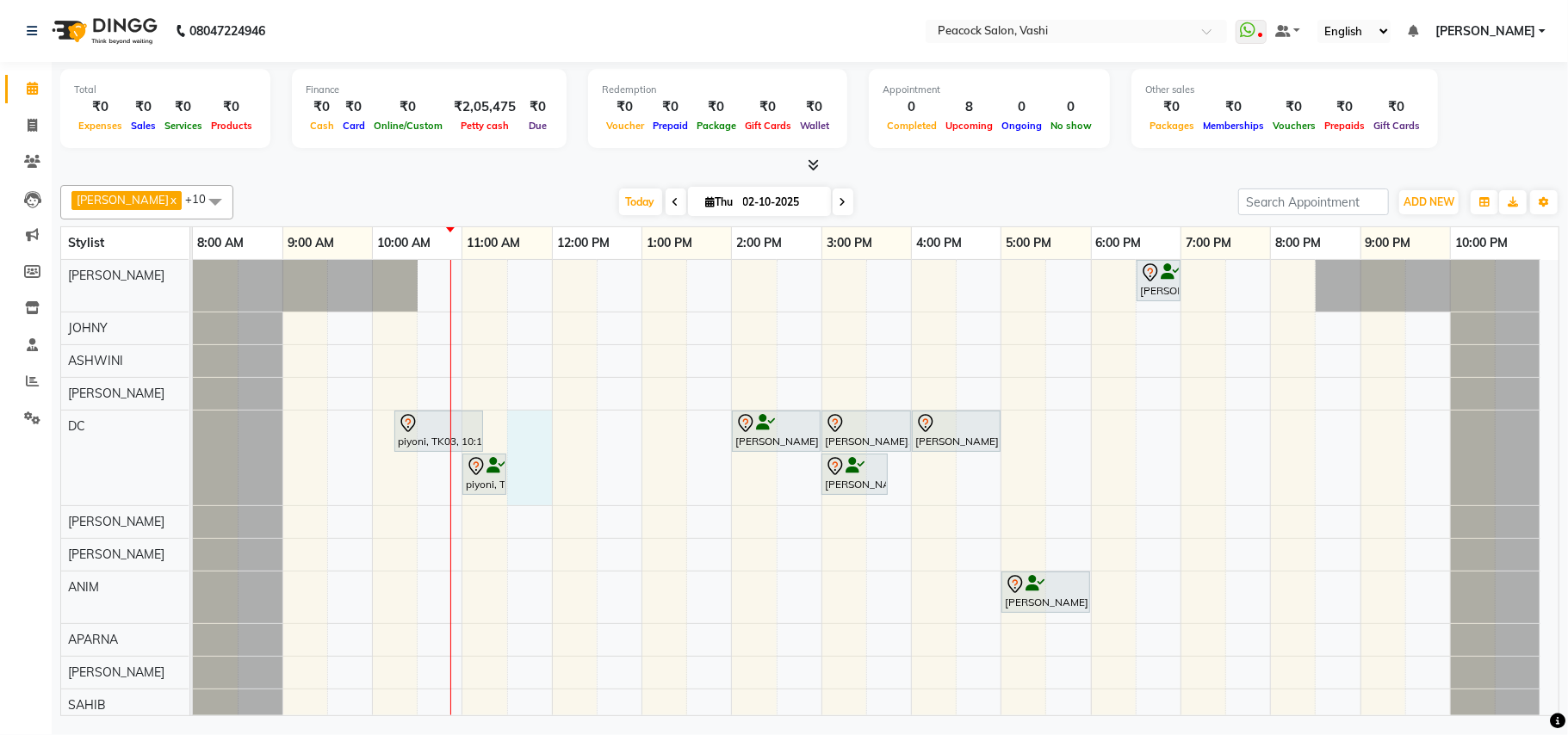
click at [549, 427] on div "[PERSON_NAME], TK01, 06:30 PM-07:00 PM, MEN HAIRCUT + [PERSON_NAME] piyoni, TK0…" at bounding box center [875, 490] width 1365 height 462
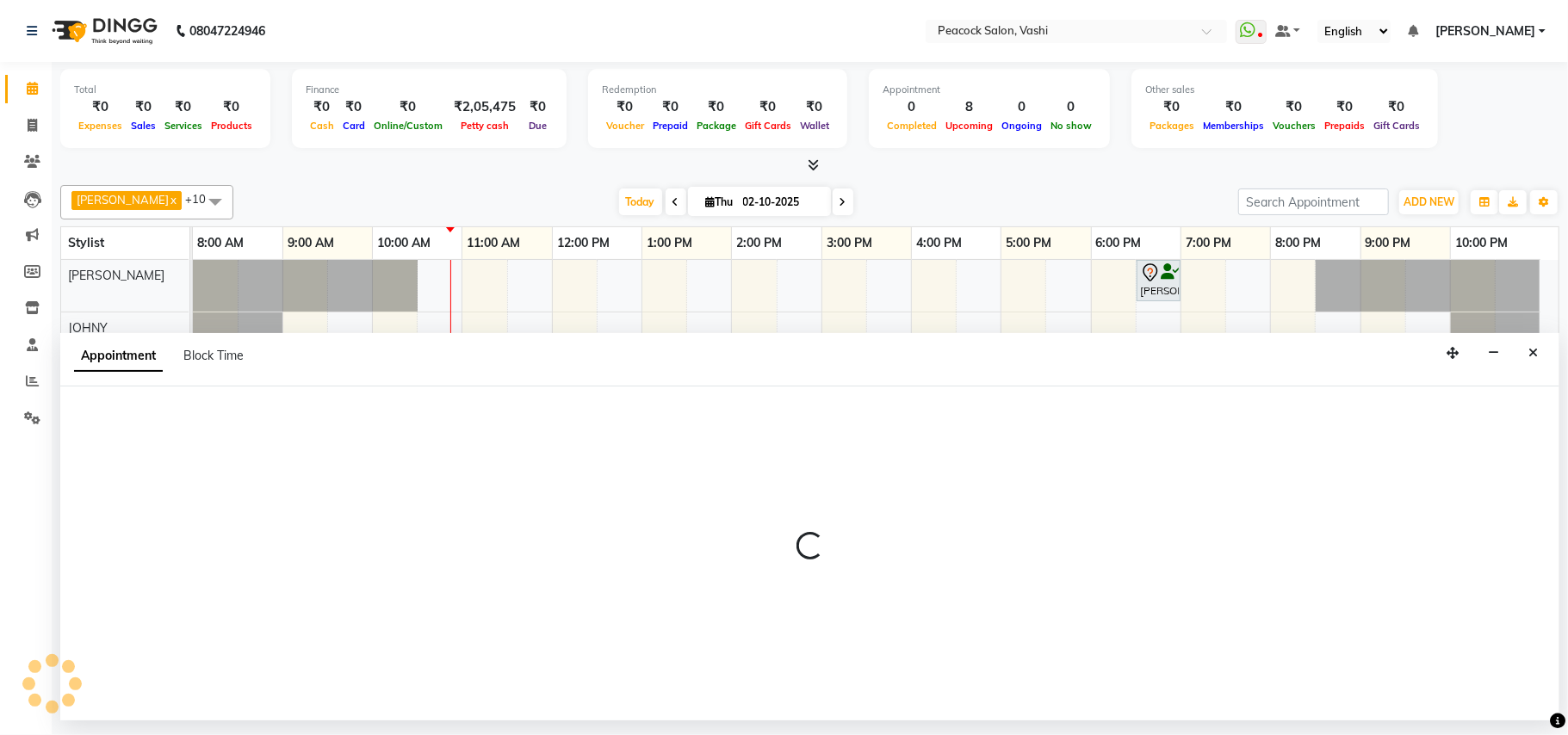
select select "22388"
select select "tentative"
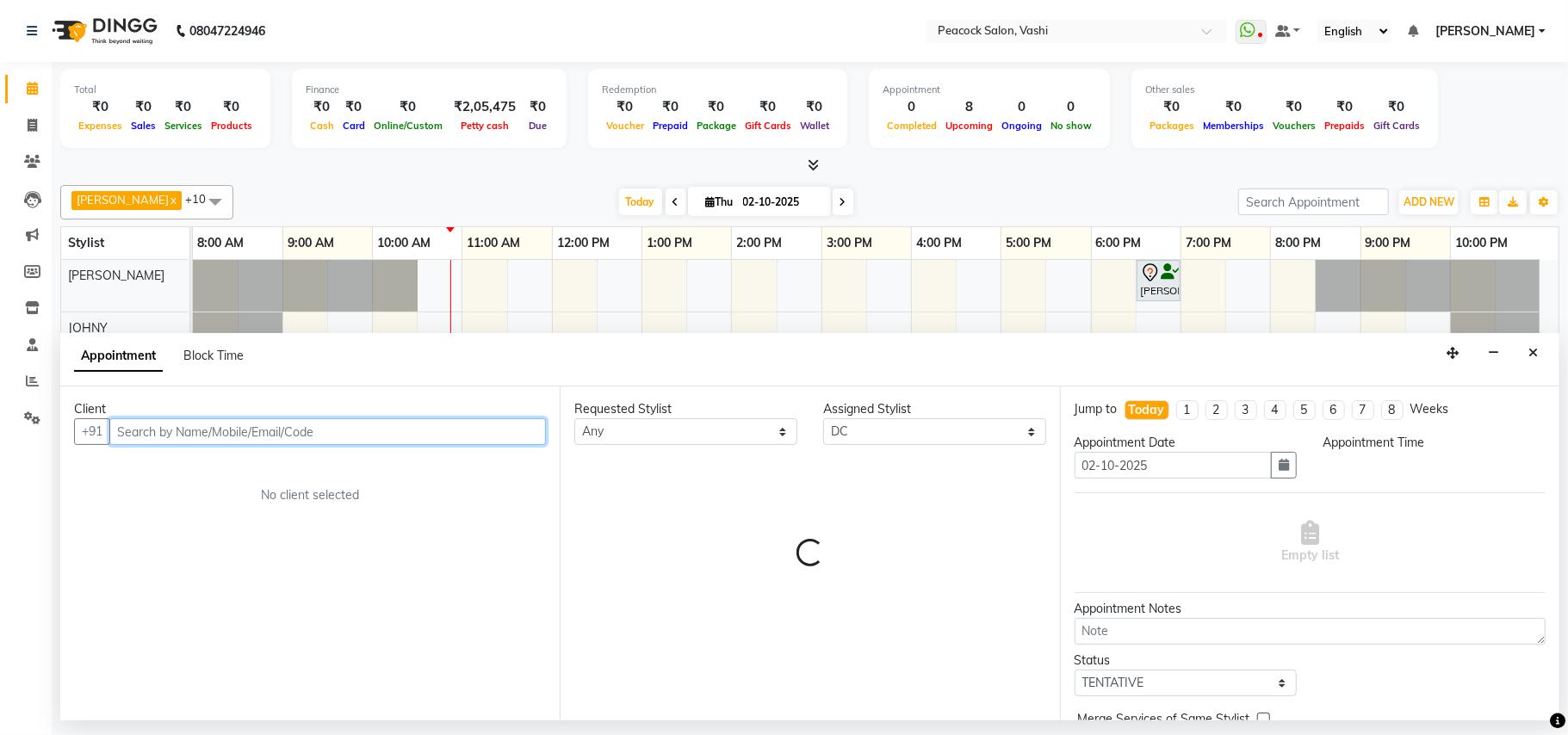
select select "690"
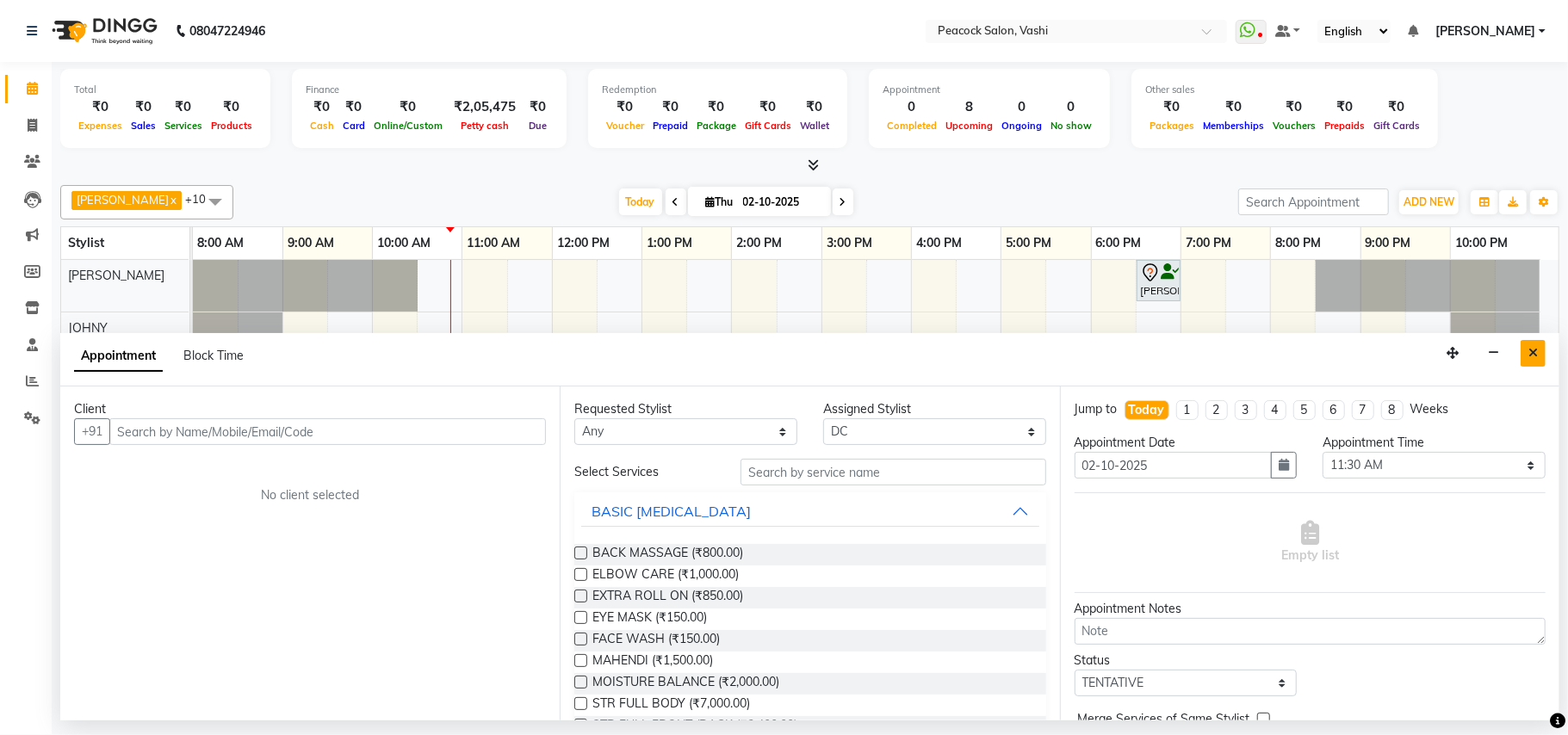
click at [1534, 355] on icon "Close" at bounding box center [1533, 352] width 9 height 12
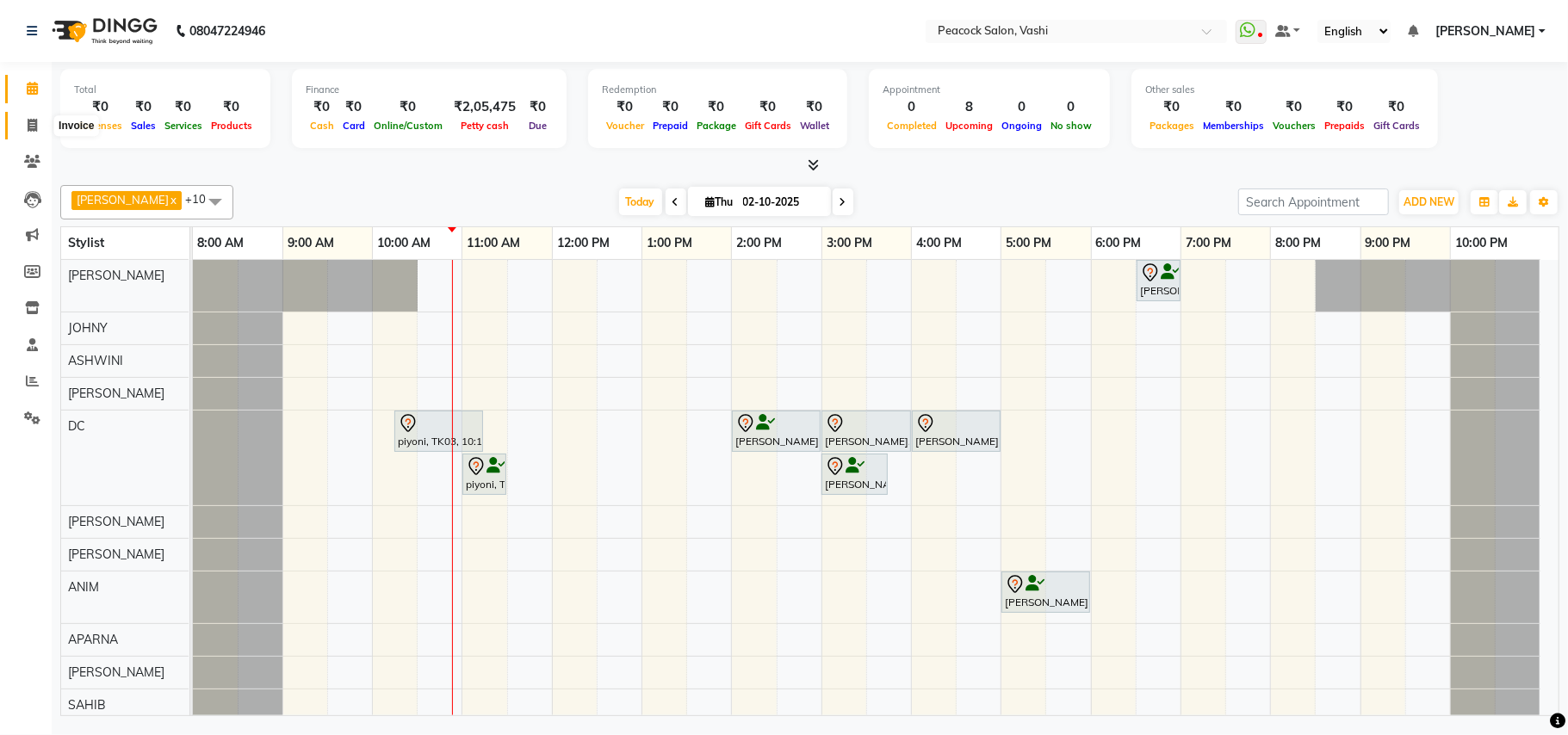
click at [24, 129] on span at bounding box center [32, 125] width 30 height 19
select select "service"
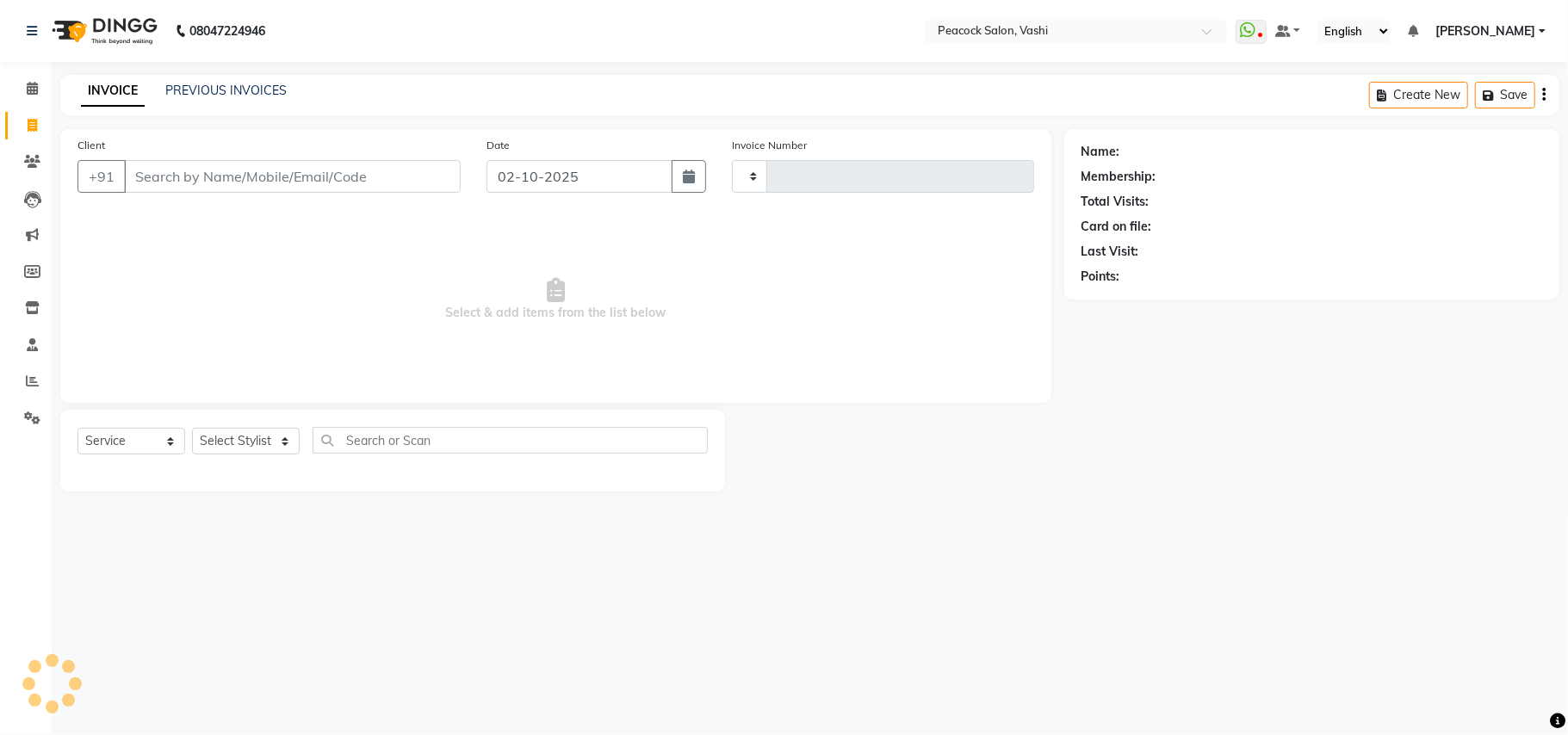
type input "3405"
select select "619"
click at [167, 90] on link "PREVIOUS INVOICES" at bounding box center [225, 90] width 121 height 16
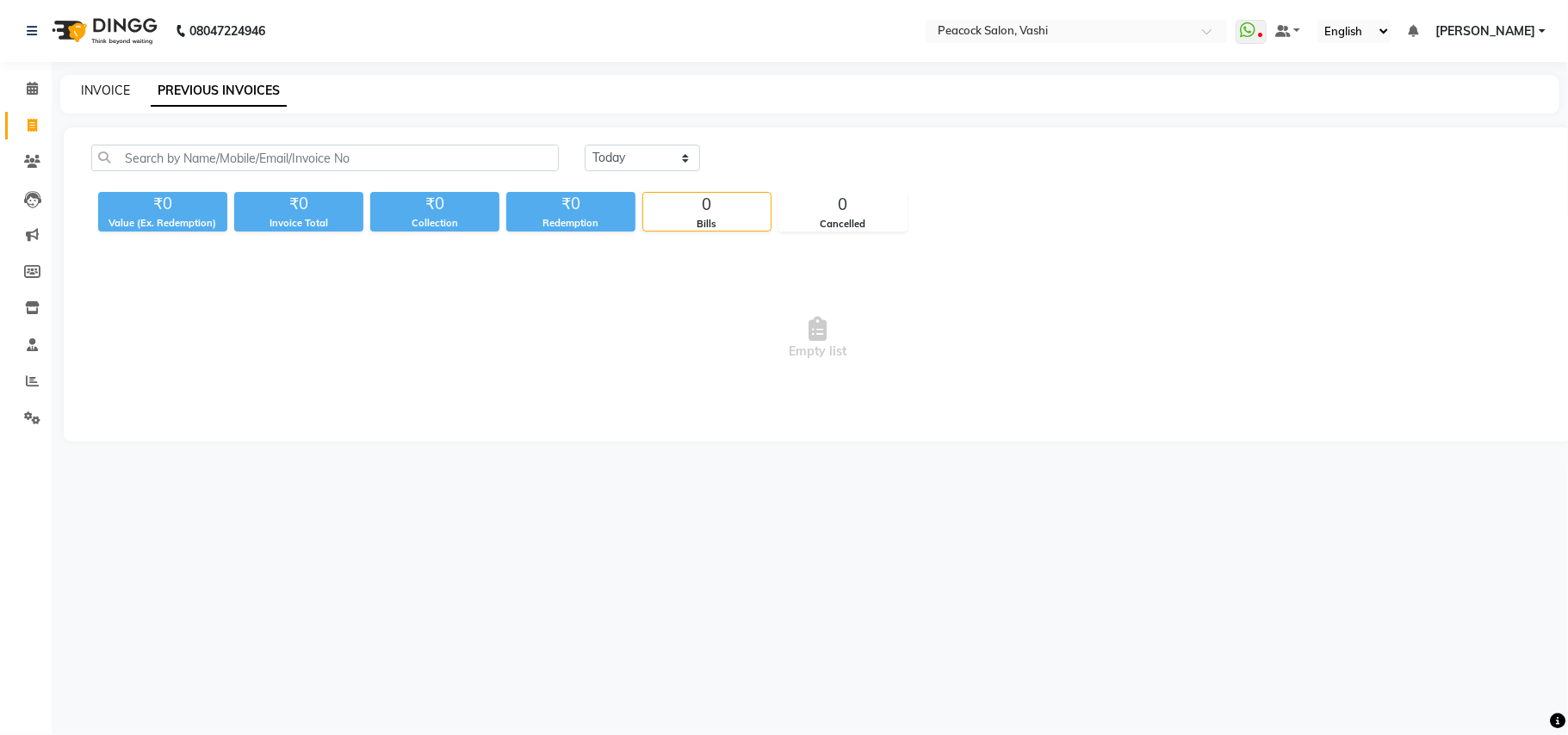
click at [91, 88] on link "INVOICE" at bounding box center [105, 90] width 49 height 16
select select "service"
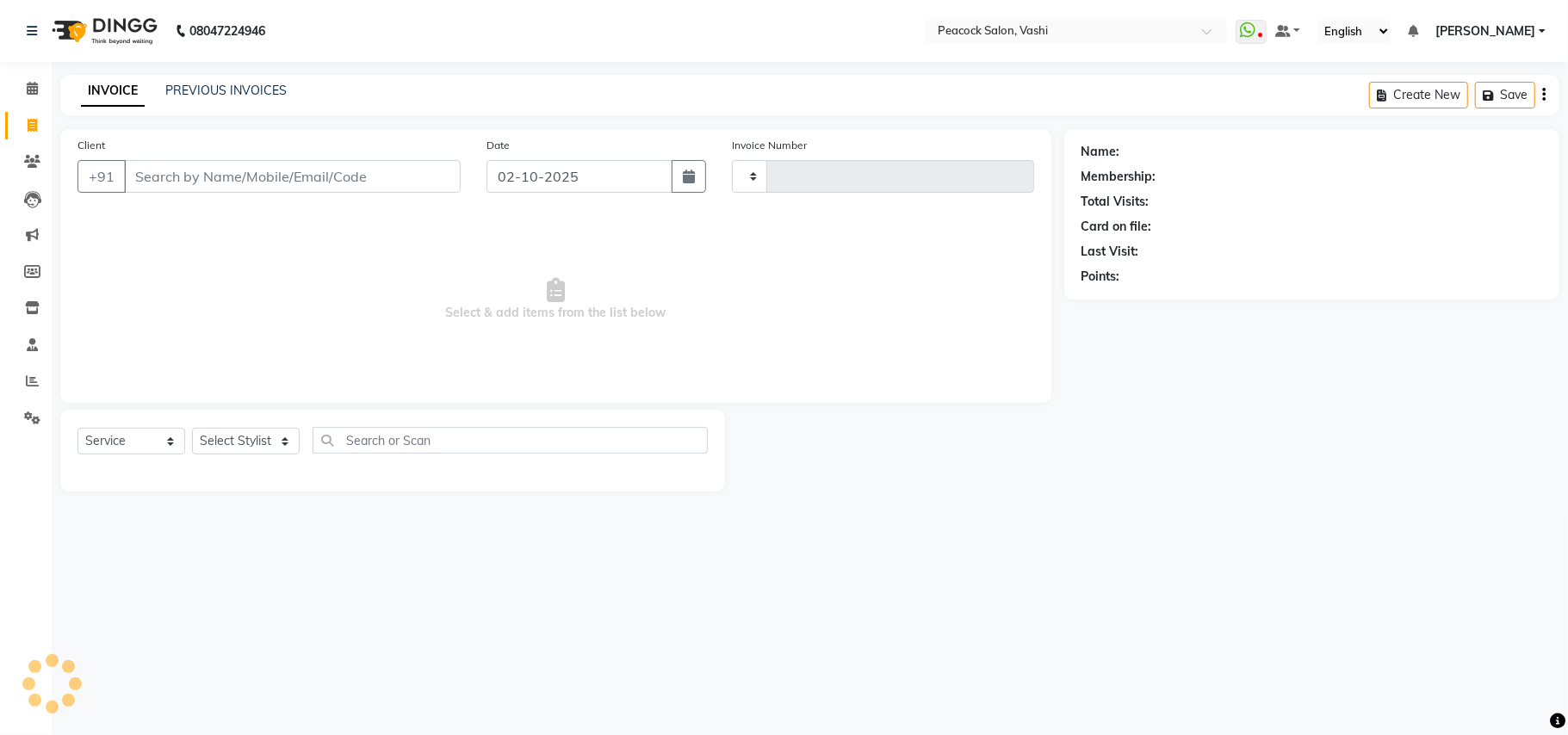
type input "3405"
select select "619"
click at [241, 90] on link "PREVIOUS INVOICES" at bounding box center [225, 90] width 121 height 16
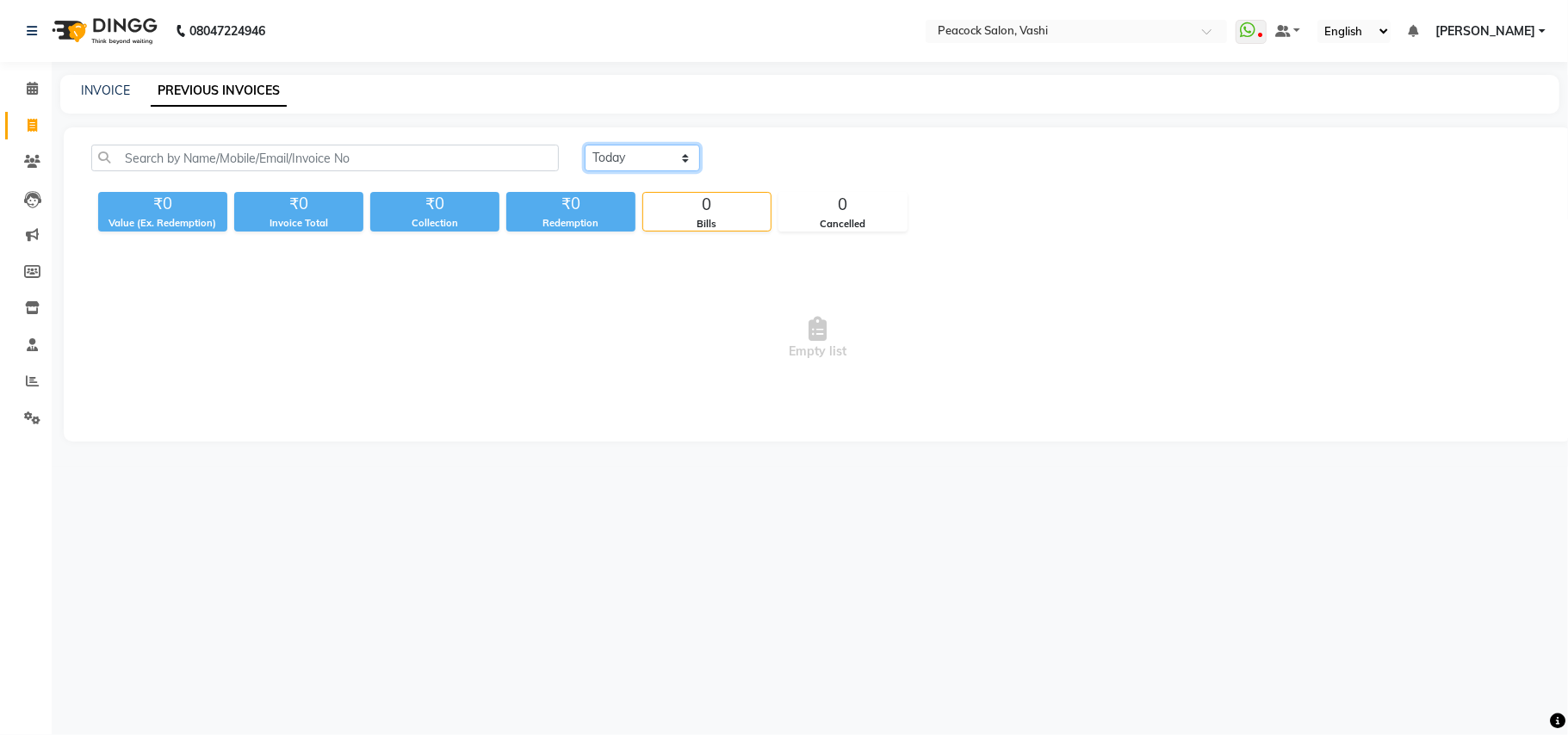
click at [607, 152] on select "[DATE] [DATE] Custom Range" at bounding box center [642, 158] width 115 height 27
select select "[DATE]"
click at [584, 145] on select "[DATE] [DATE] Custom Range" at bounding box center [642, 158] width 115 height 27
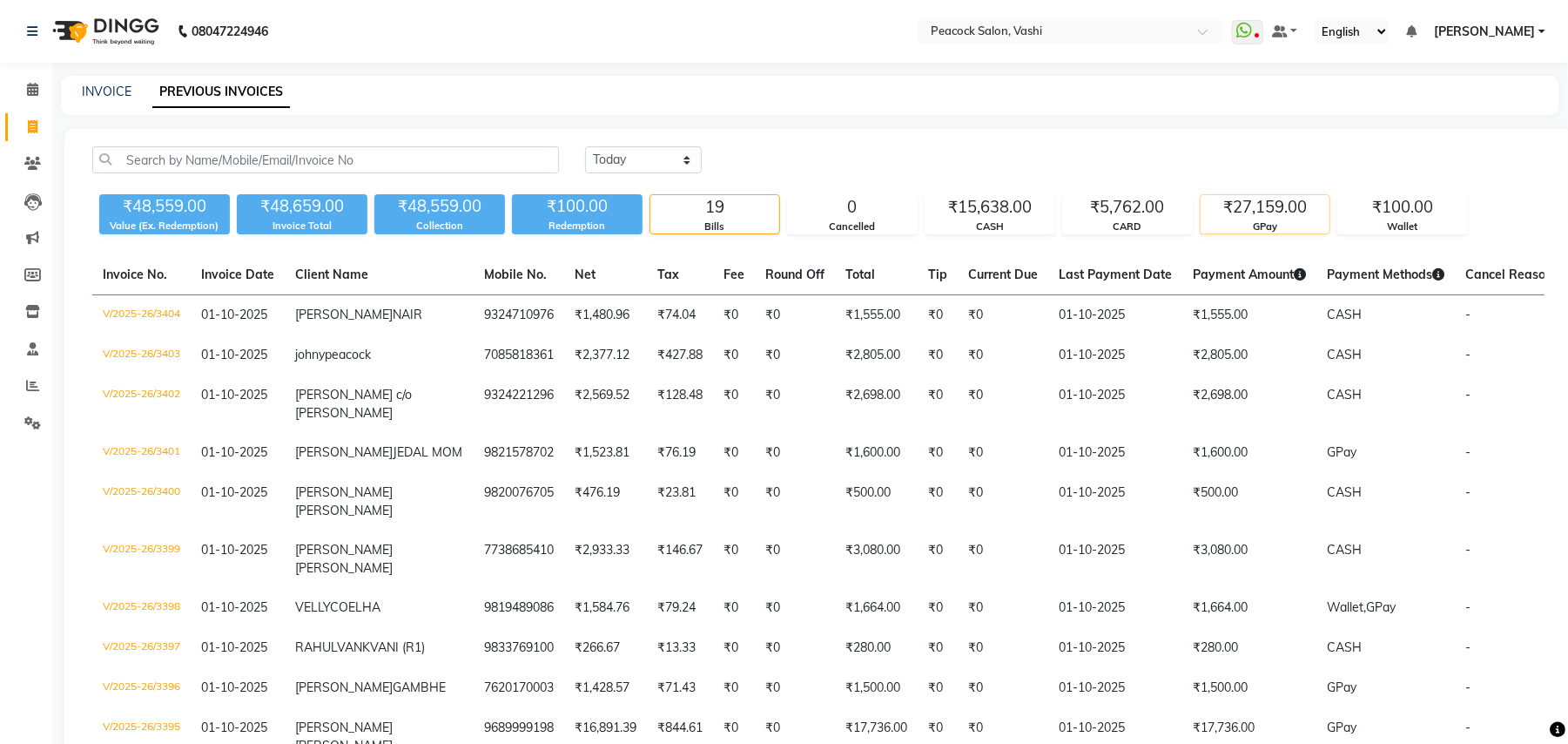
click at [1275, 225] on div "GPay" at bounding box center [1264, 227] width 128 height 15
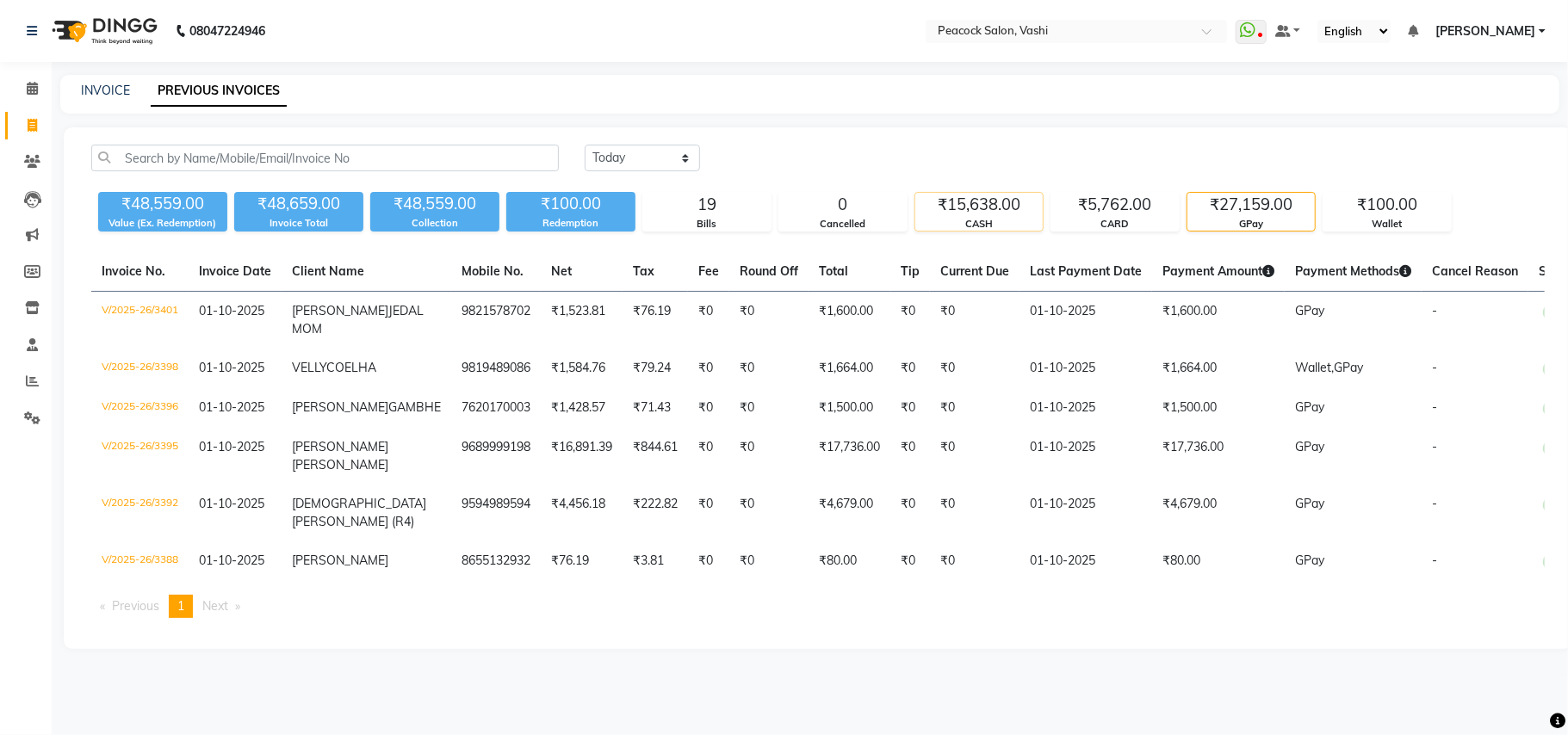
click at [1001, 211] on div "₹15,638.00" at bounding box center [978, 205] width 127 height 24
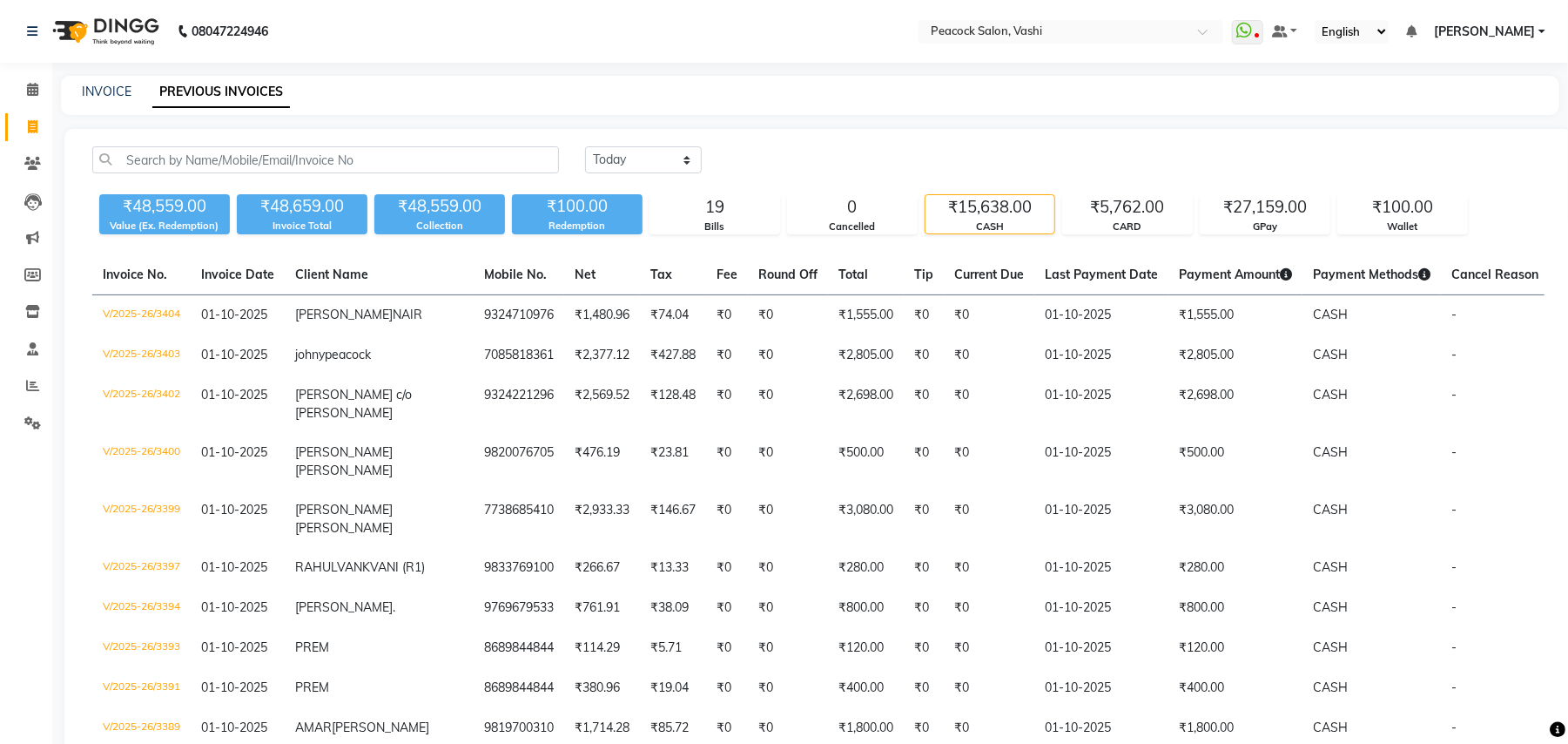
click at [132, 84] on div "INVOICE PREVIOUS INVOICES" at bounding box center [800, 91] width 1478 height 18
click at [127, 92] on link "INVOICE" at bounding box center [106, 91] width 50 height 16
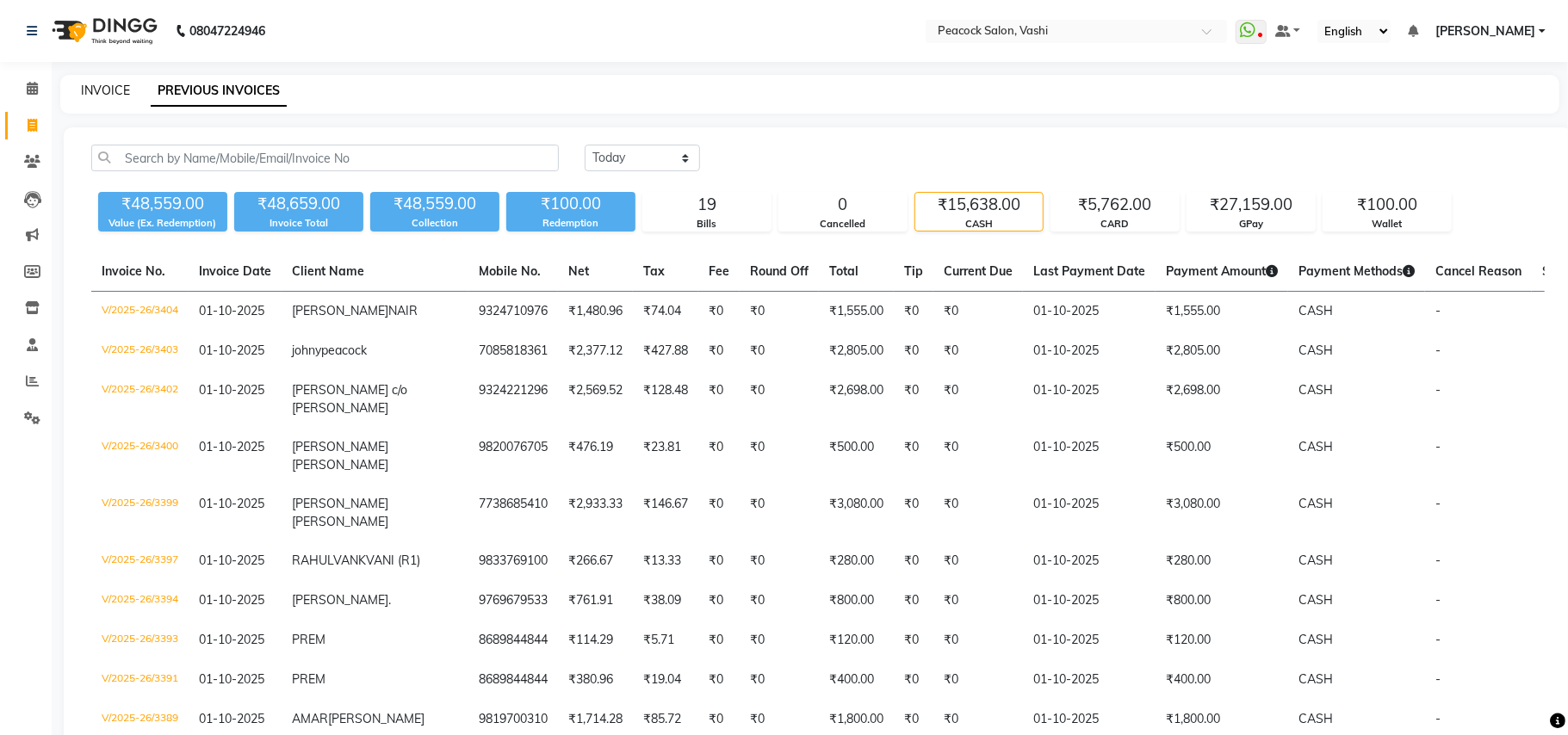
select select "619"
select select "service"
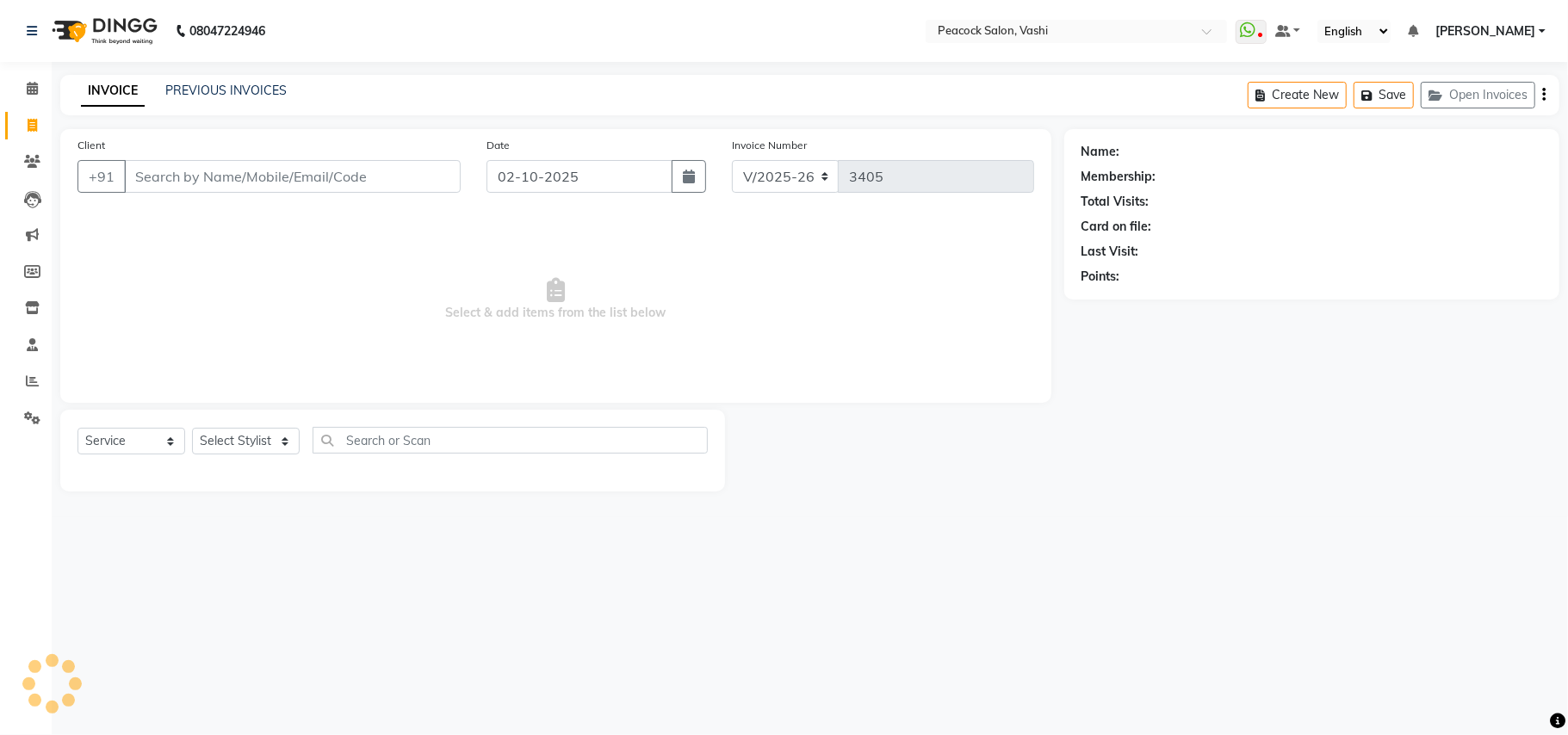
click at [152, 162] on input "Client" at bounding box center [292, 176] width 337 height 32
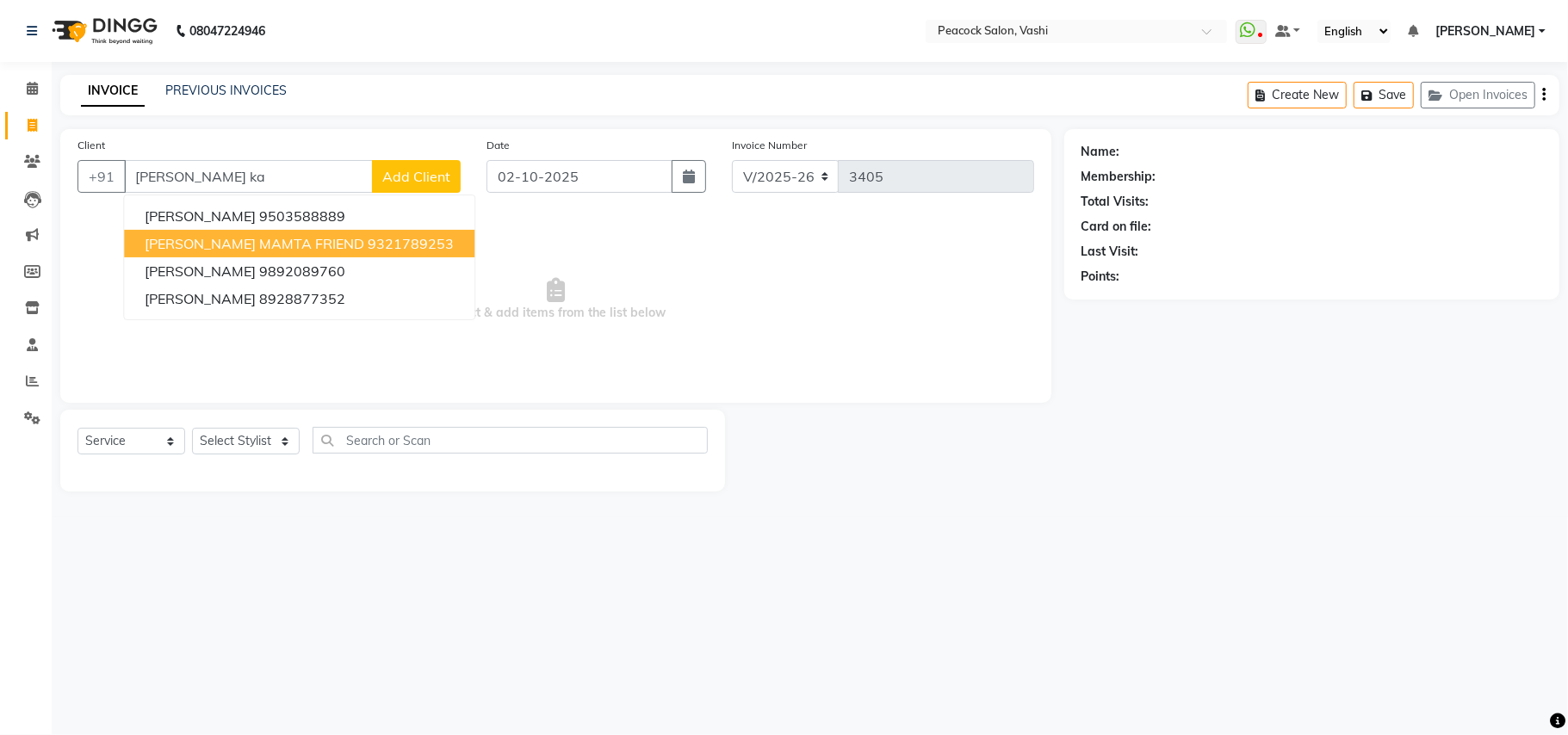
click at [223, 243] on span "[PERSON_NAME] MAMTA FRIEND" at bounding box center [254, 243] width 220 height 18
type input "9321789253"
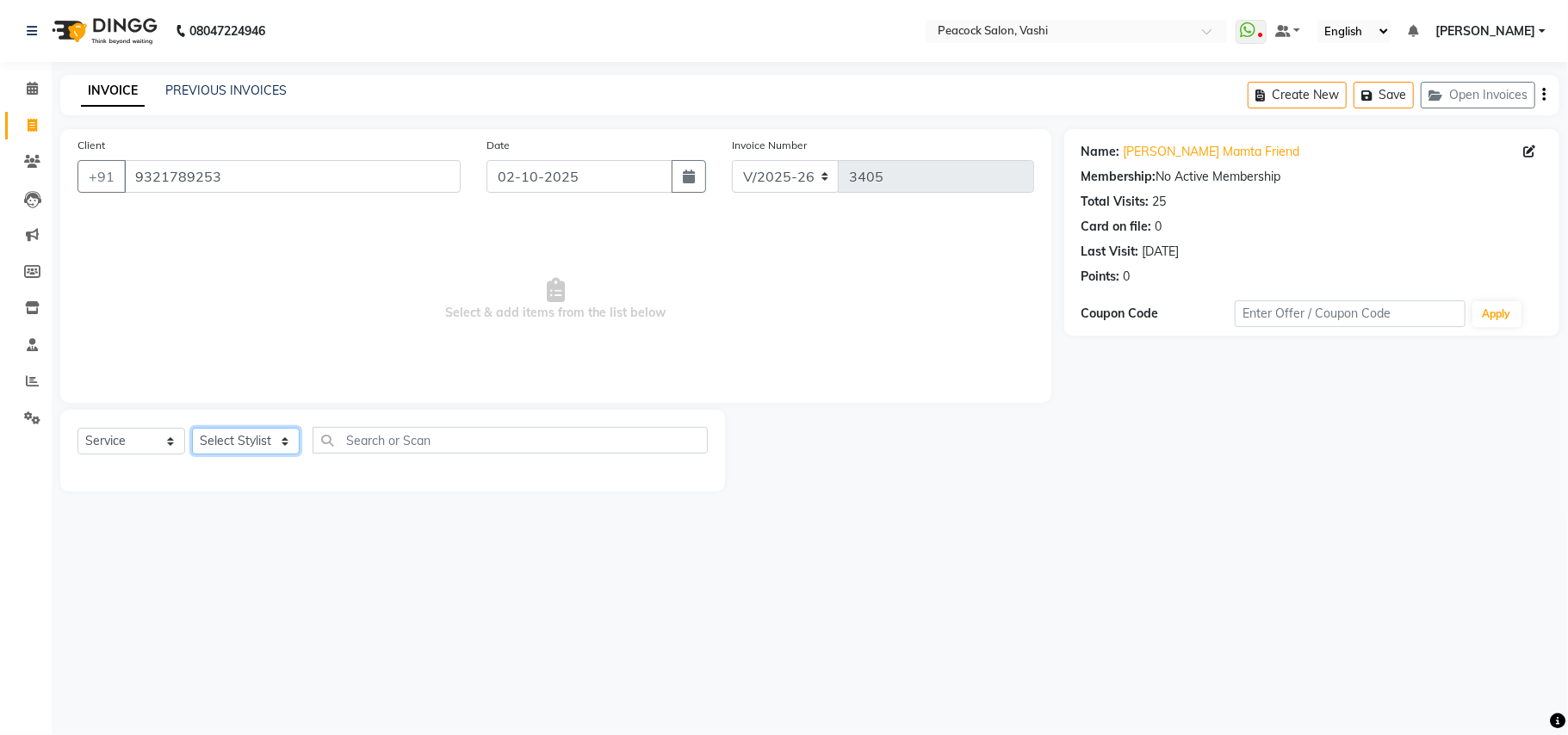
click at [249, 438] on select "Select Stylist ANIM [PERSON_NAME] APARNA [PERSON_NAME] DC Dingg Support [PERSON…" at bounding box center [246, 440] width 108 height 27
select select "37757"
click at [192, 427] on select "Select Stylist ANIM [PERSON_NAME] APARNA [PERSON_NAME] DC Dingg Support [PERSON…" at bounding box center [246, 440] width 108 height 27
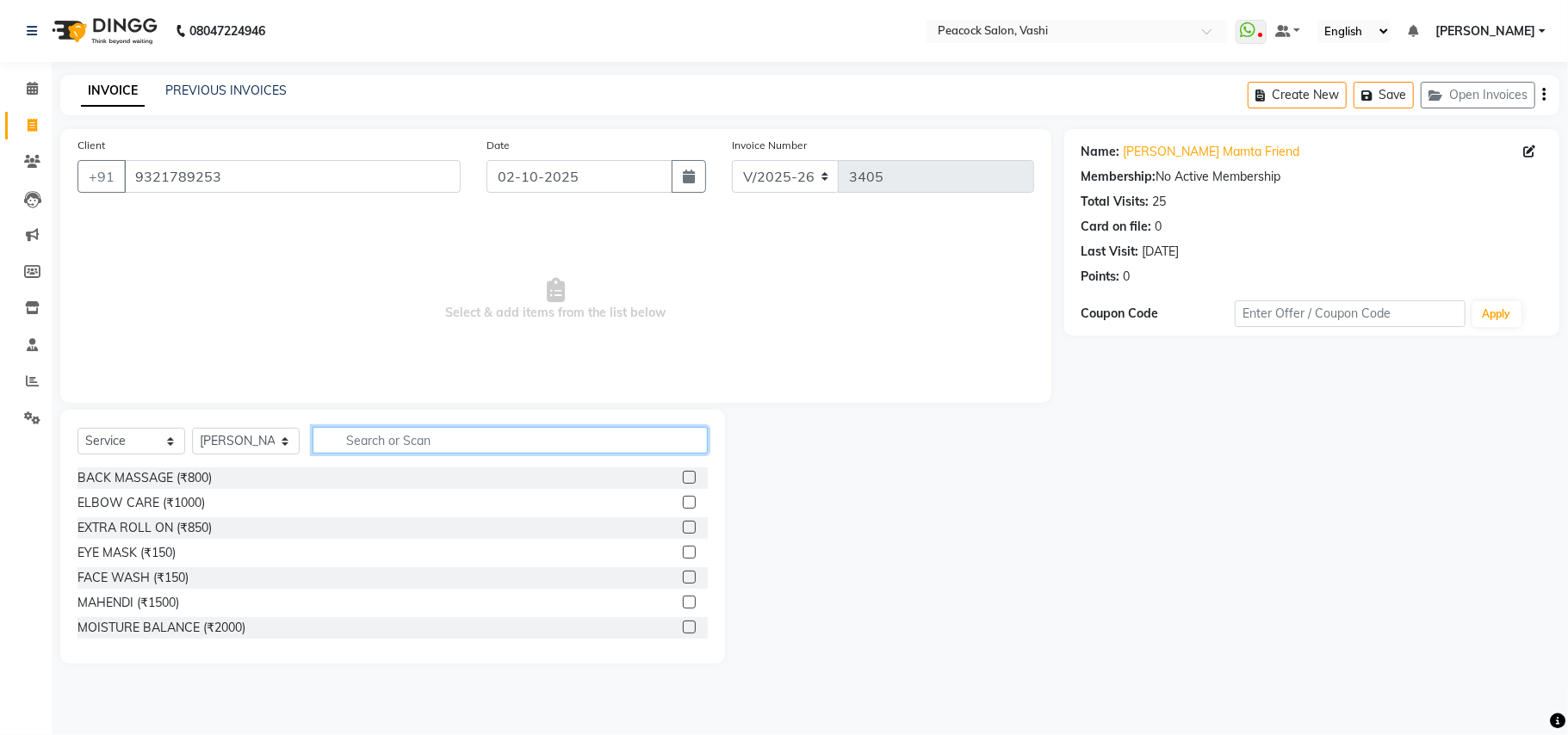
click at [362, 431] on input "text" at bounding box center [510, 439] width 395 height 27
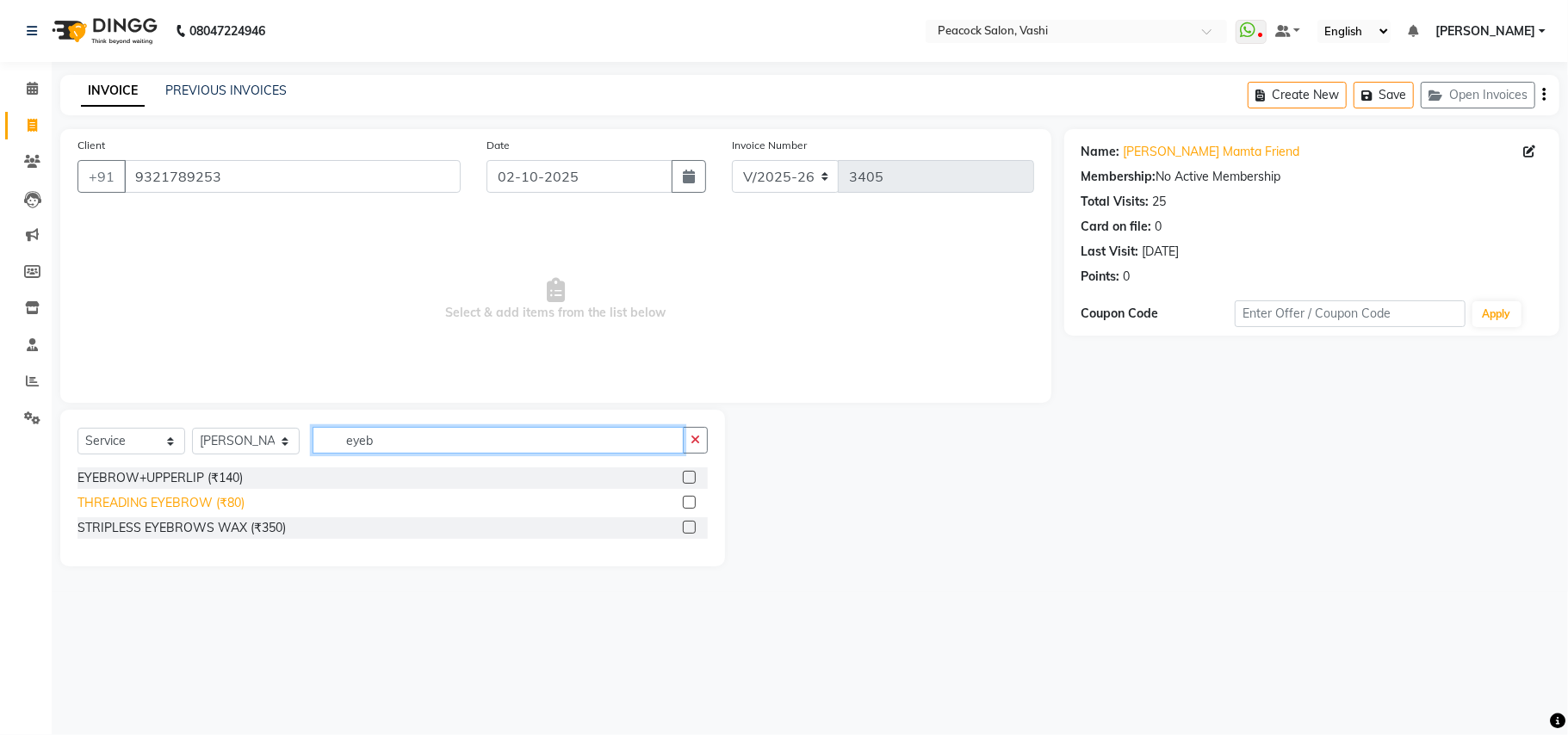
type input "eyeb"
click at [225, 499] on div "THREADING EYEBROW (₹80)" at bounding box center [161, 502] width 167 height 18
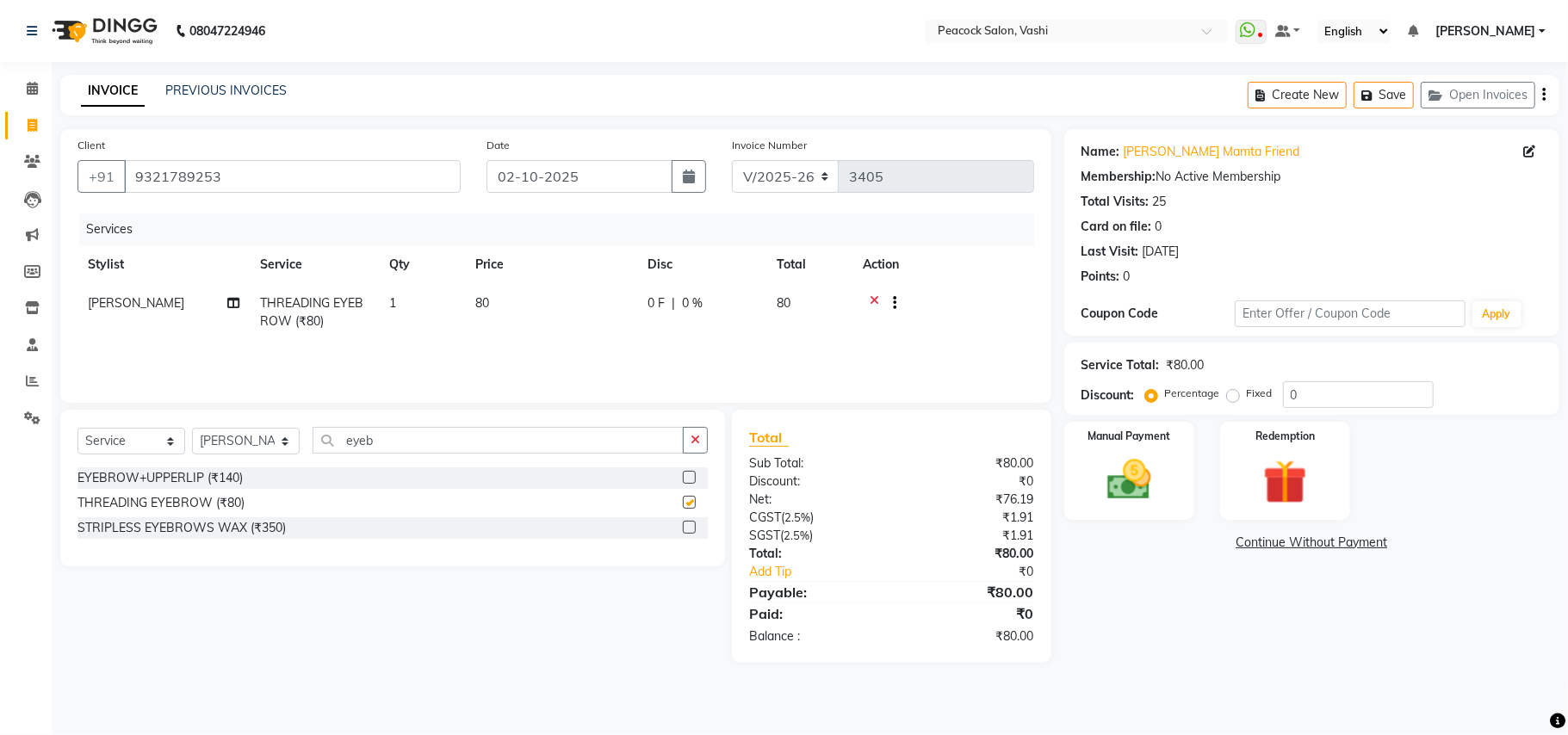
checkbox input "false"
click at [1119, 456] on img at bounding box center [1128, 480] width 75 height 54
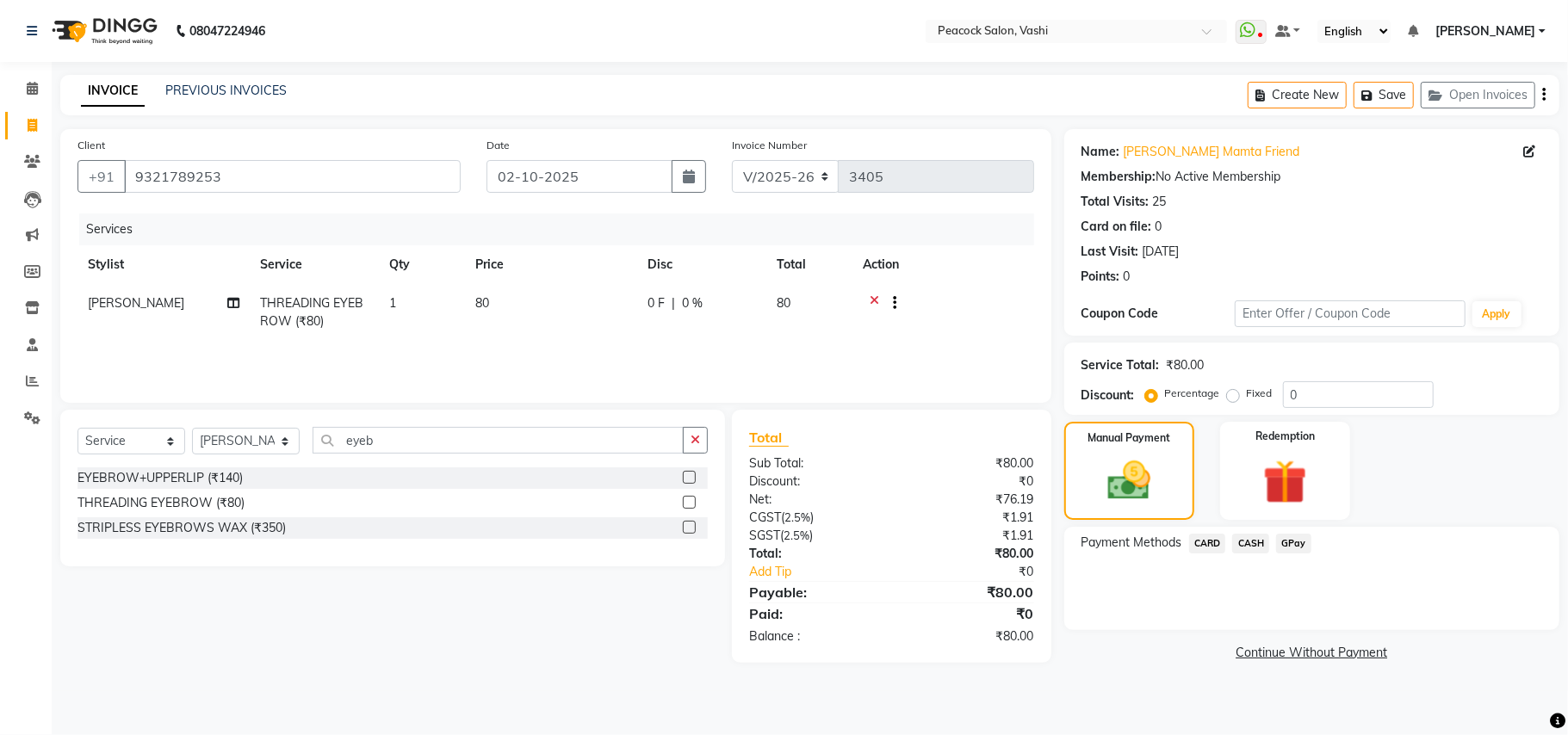
click at [1250, 545] on span "CASH" at bounding box center [1251, 543] width 37 height 19
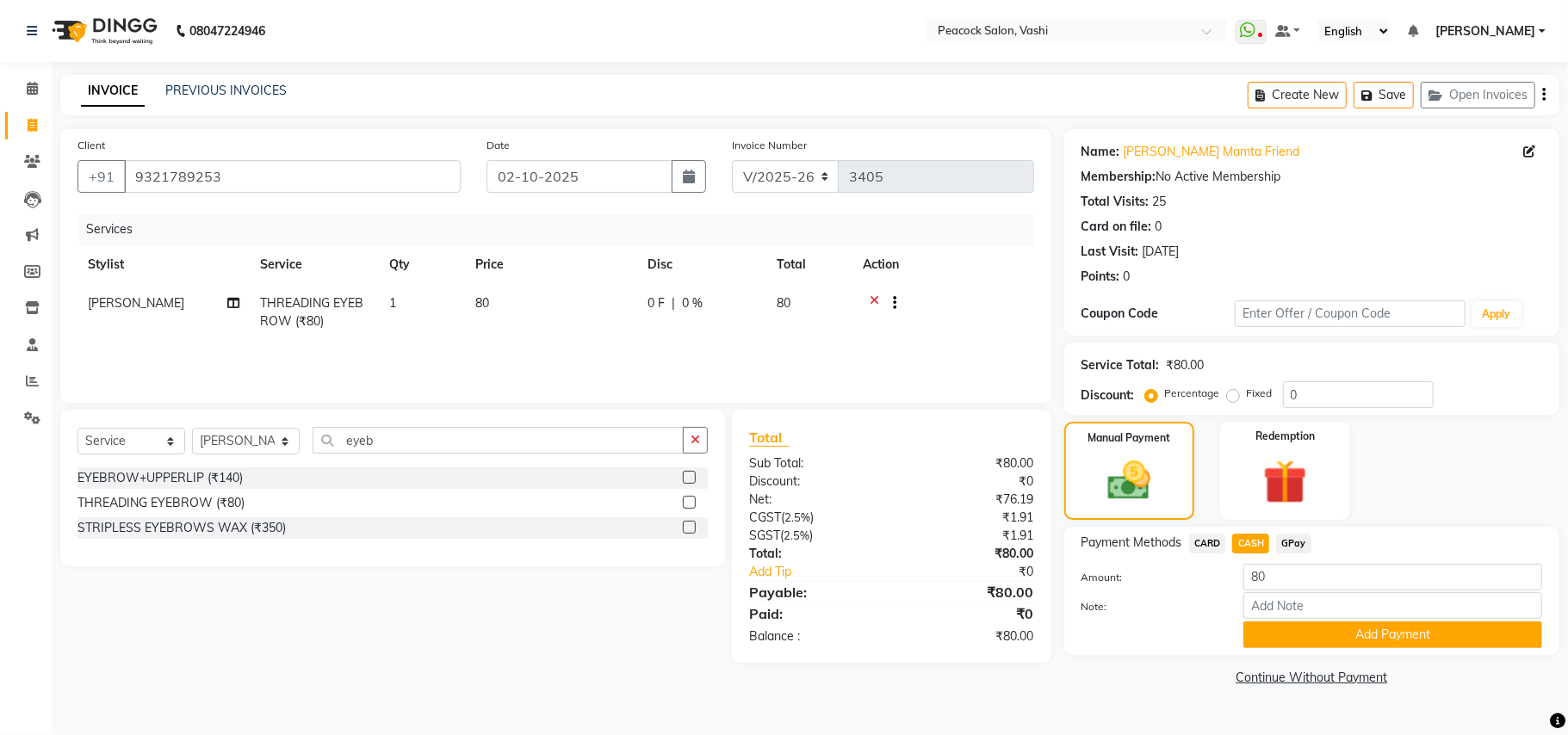
click at [1289, 545] on span "GPay" at bounding box center [1294, 543] width 35 height 19
click at [1286, 648] on button "Add Payment" at bounding box center [1393, 634] width 299 height 27
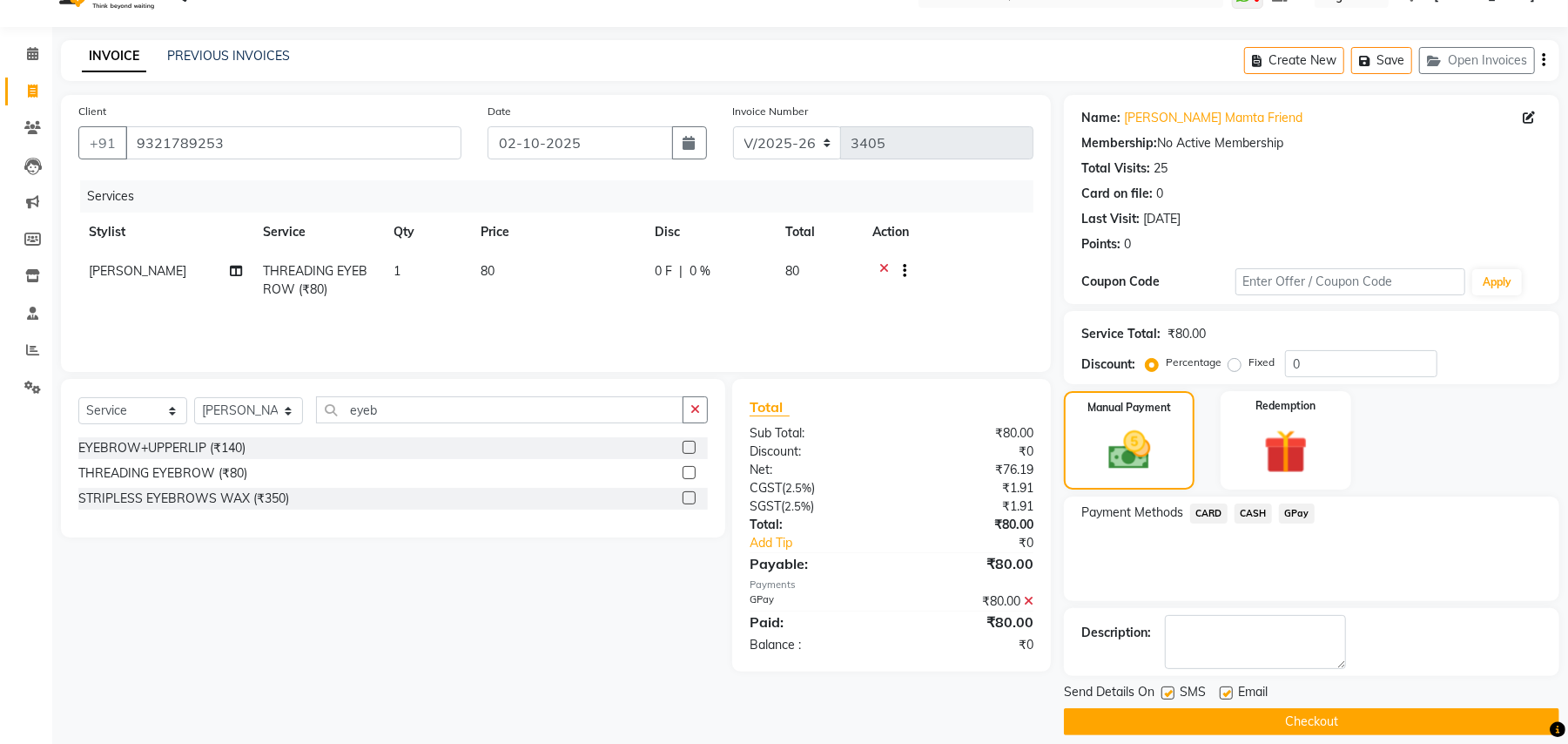
scroll to position [54, 0]
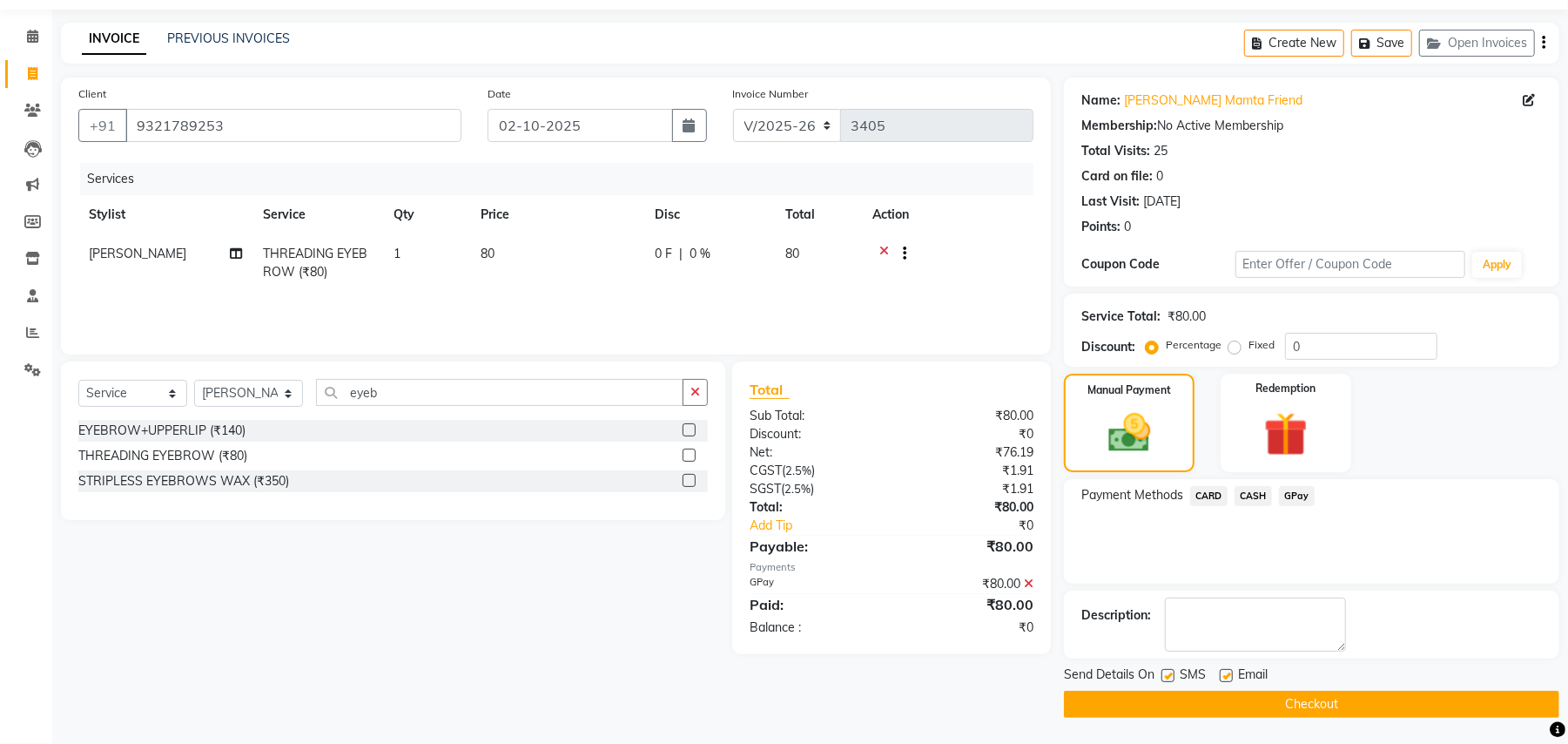
click at [1299, 700] on button "Checkout" at bounding box center [1312, 704] width 495 height 27
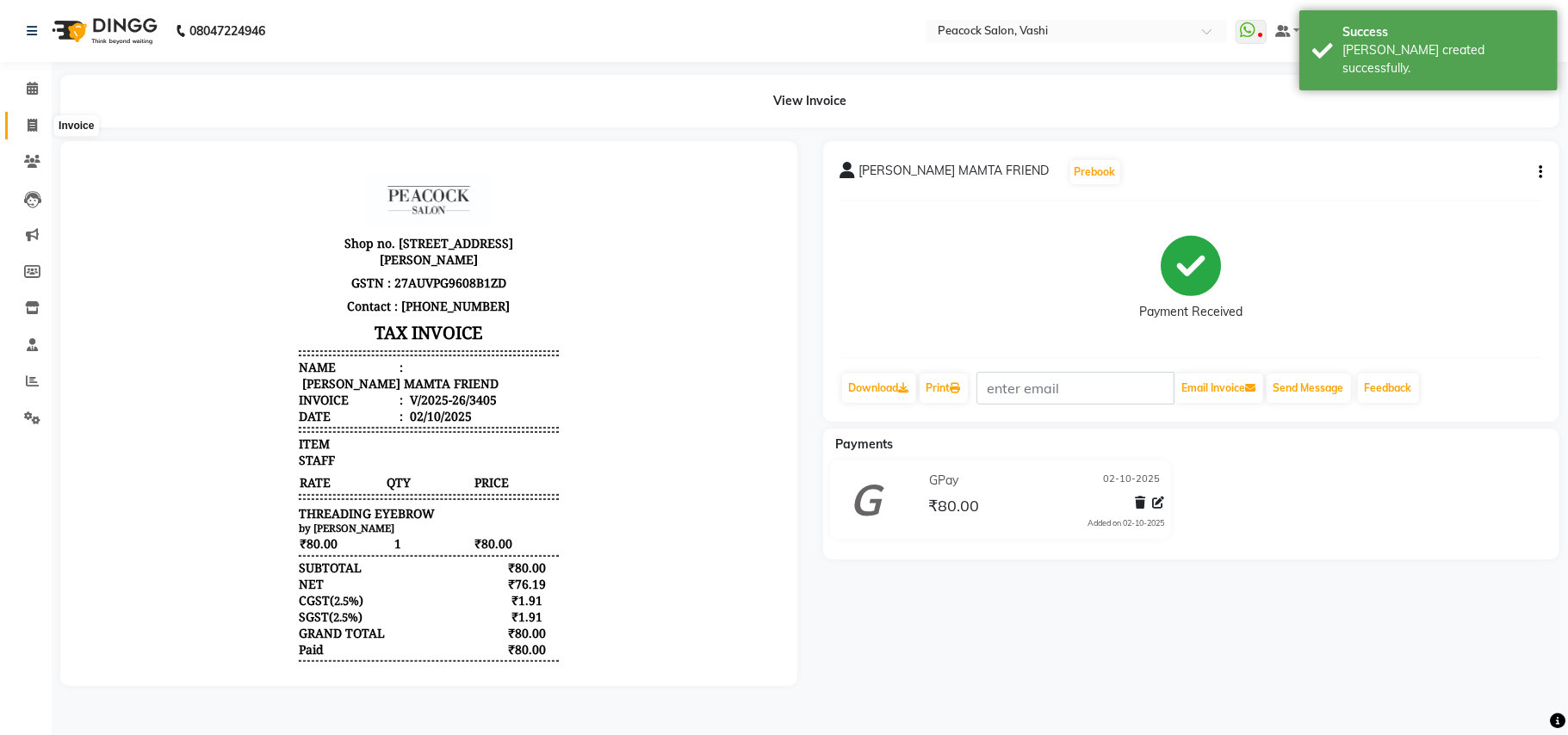
click at [28, 124] on icon at bounding box center [32, 125] width 9 height 13
select select "619"
select select "service"
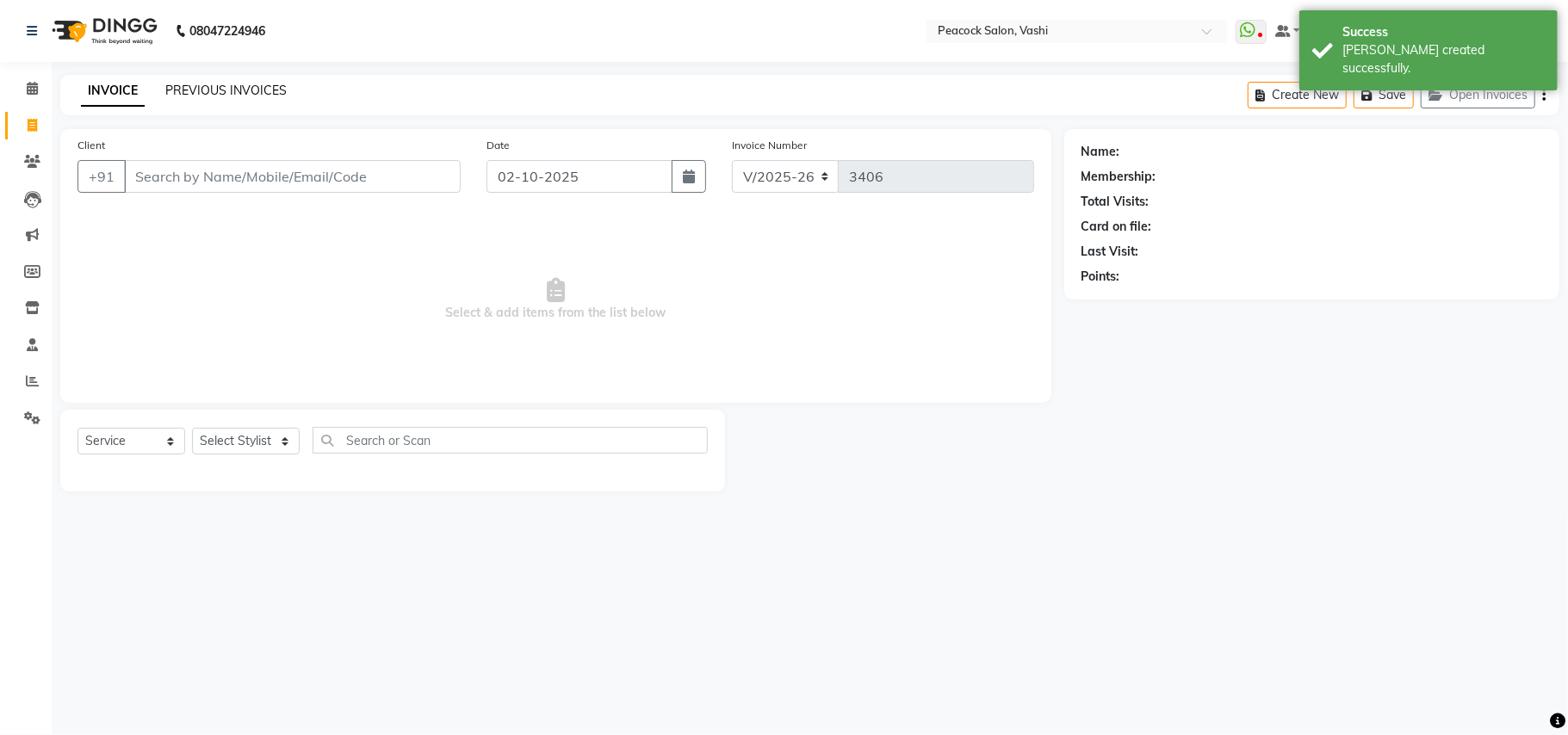
click at [259, 94] on link "PREVIOUS INVOICES" at bounding box center [225, 90] width 121 height 16
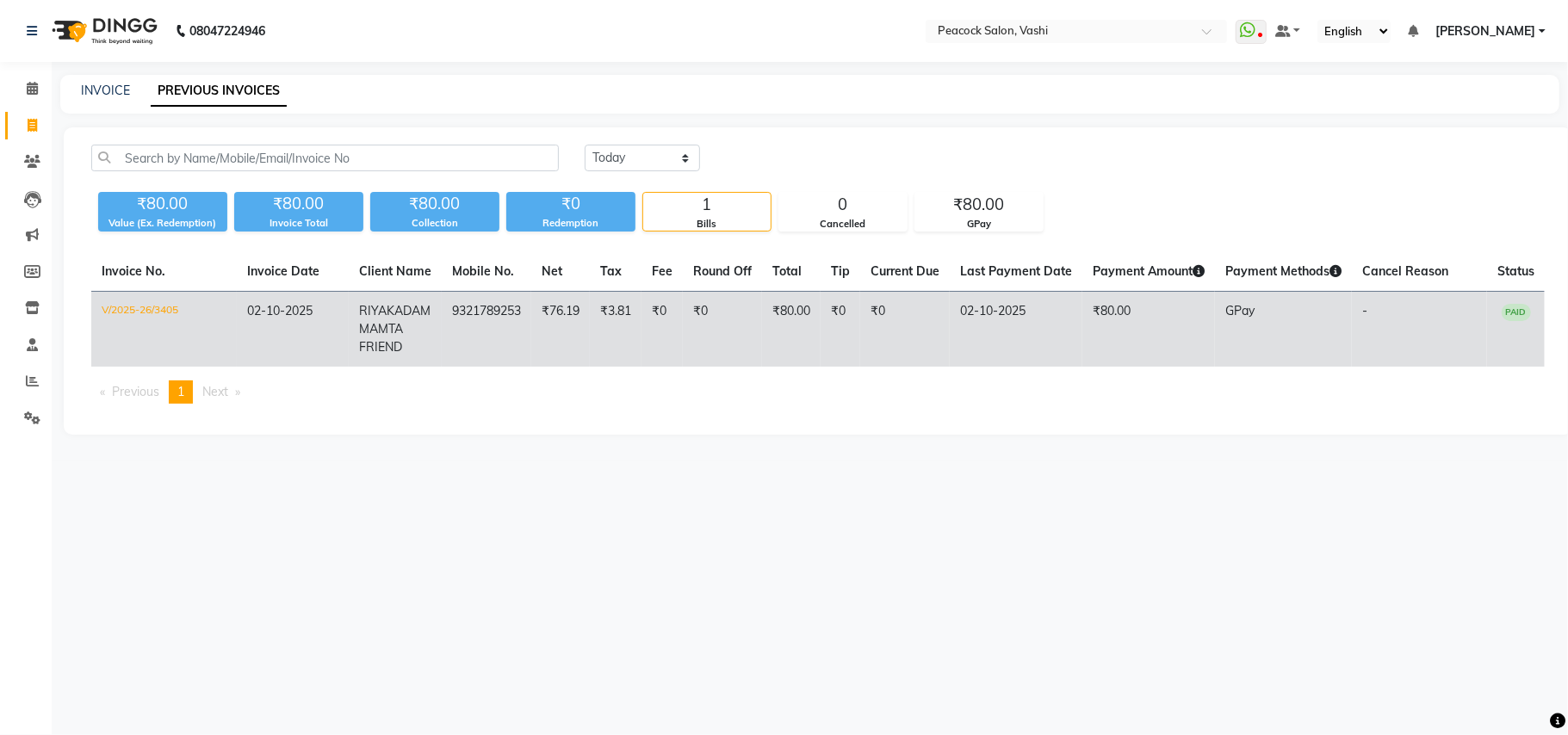
click at [134, 313] on td "V/2025-26/3405" at bounding box center [163, 330] width 146 height 76
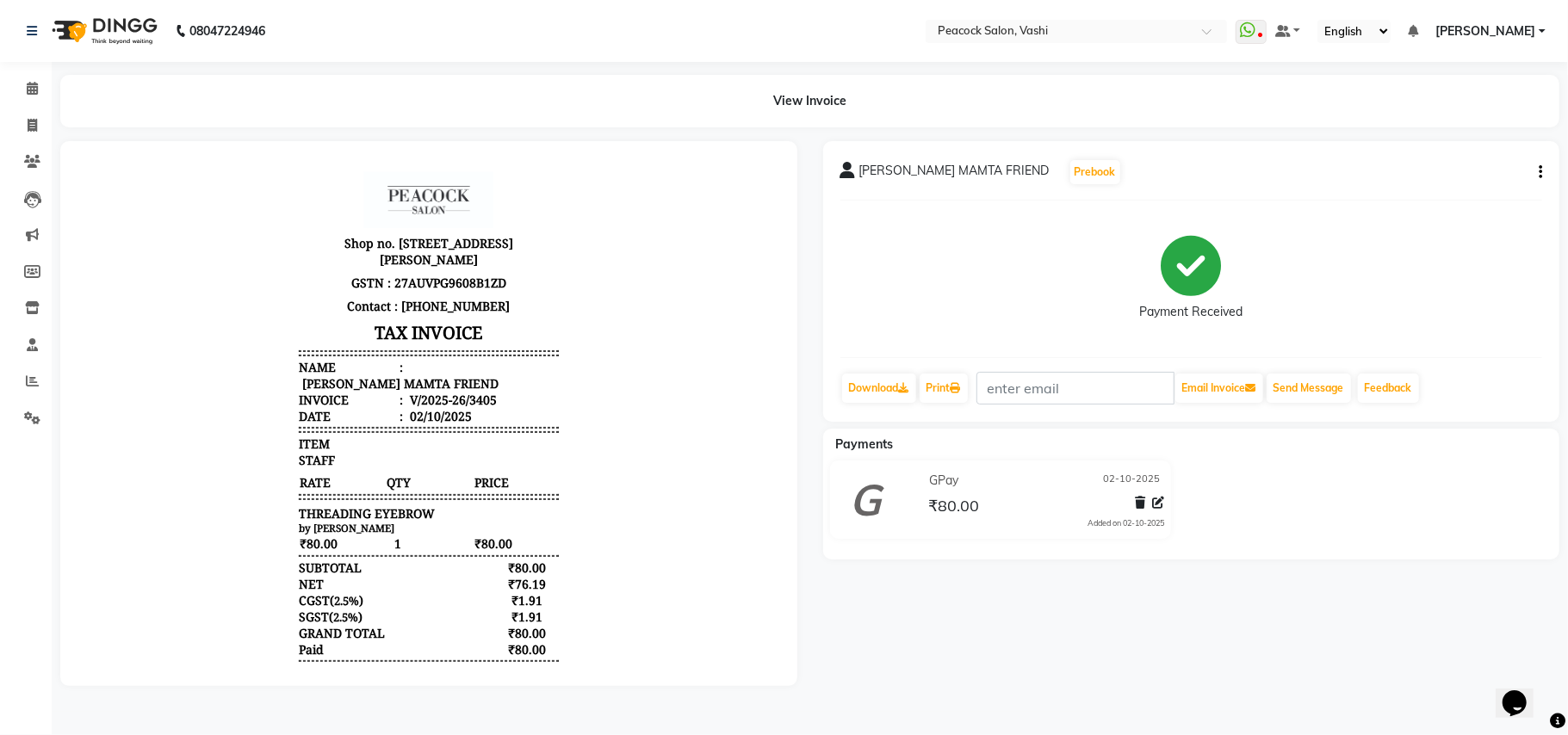
click at [1539, 172] on icon "button" at bounding box center [1540, 172] width 4 height 1
click at [1465, 183] on div "Edit Invoice" at bounding box center [1453, 182] width 118 height 21
select select "service"
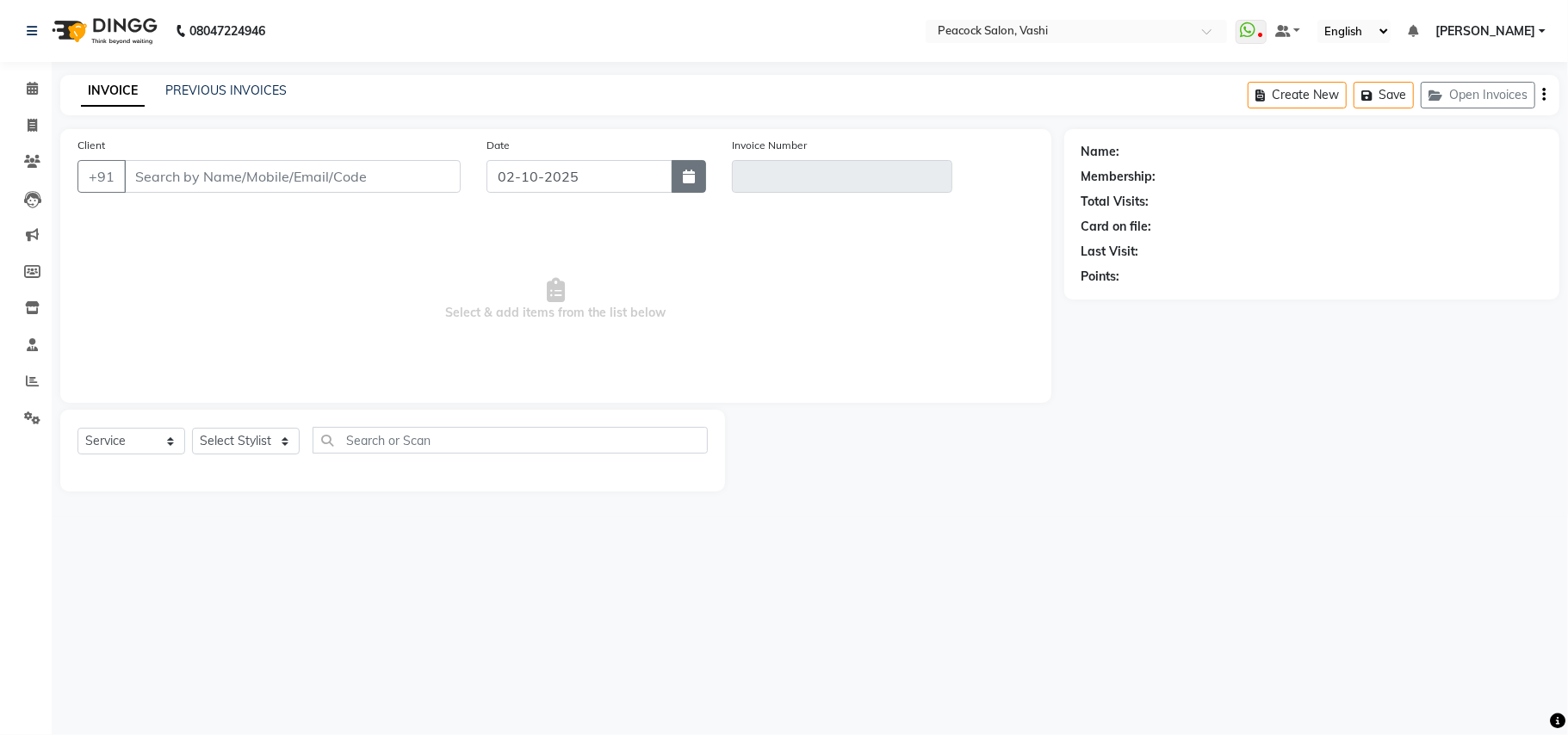
click at [682, 170] on icon "button" at bounding box center [688, 176] width 12 height 14
select select "10"
select select "2025"
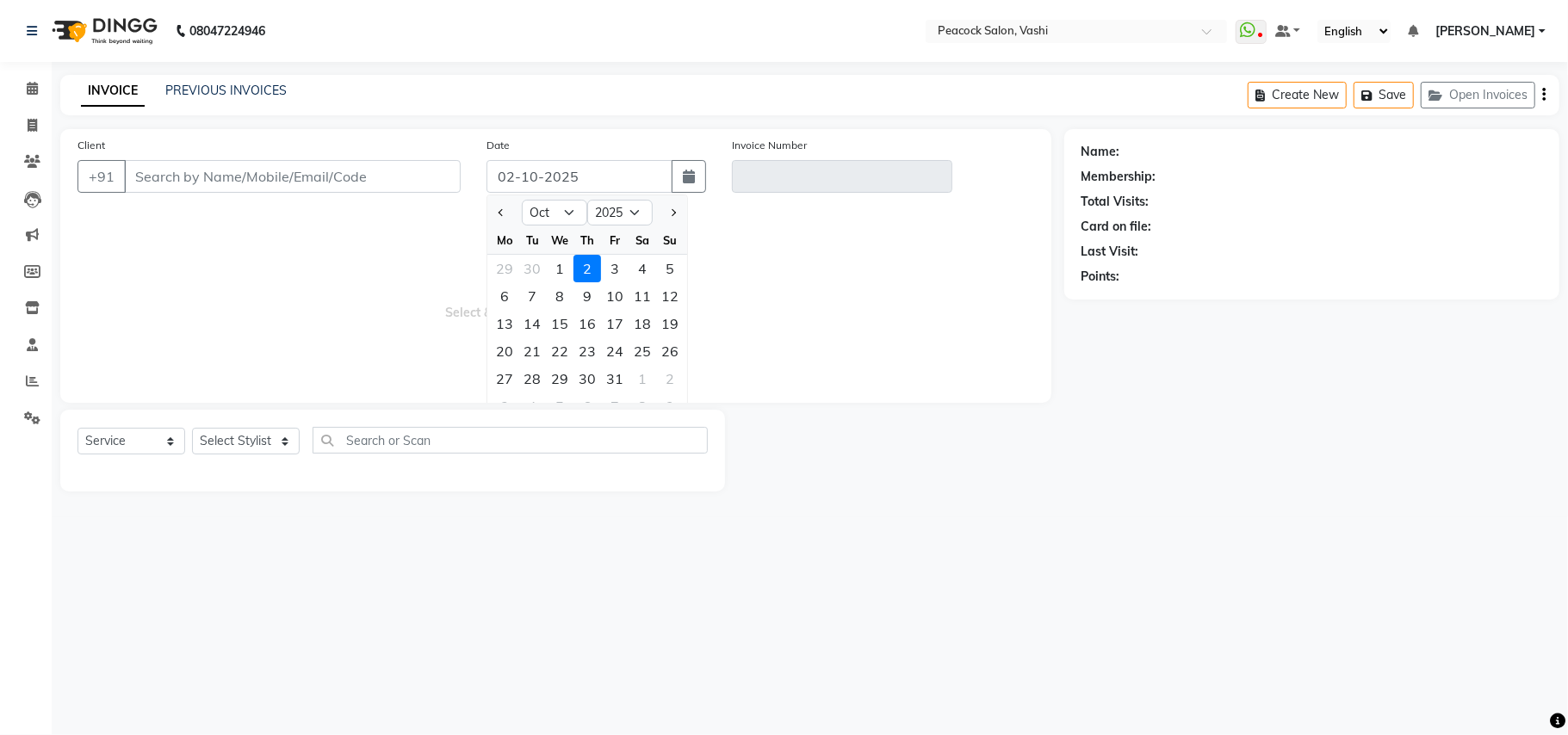
type input "9321789253"
type input "V/2025-26/3405"
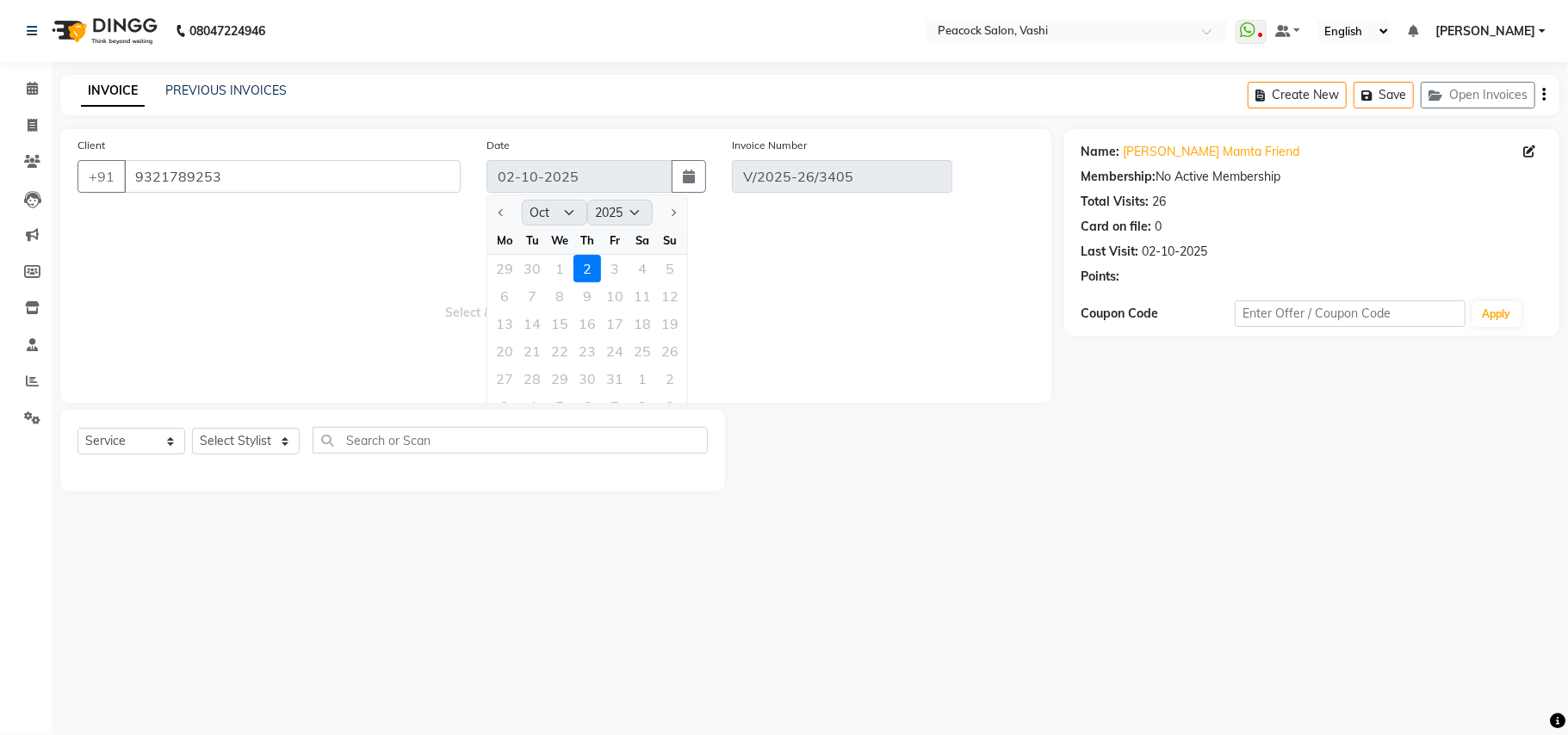
select select "select"
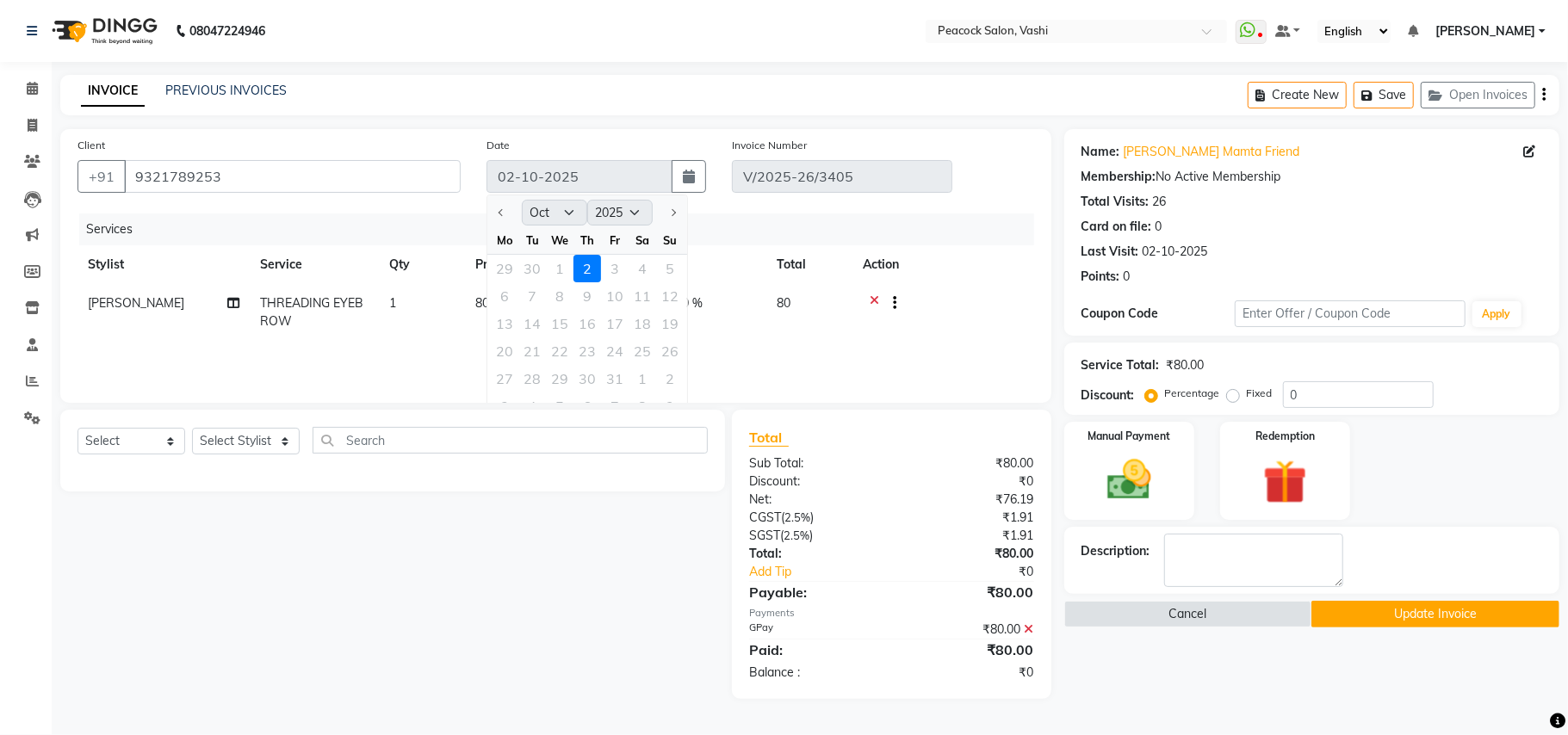
click at [561, 270] on div "29 30 1 2 3 4 5" at bounding box center [586, 269] width 199 height 28
click at [1525, 32] on span "[PERSON_NAME]" at bounding box center [1485, 31] width 100 height 18
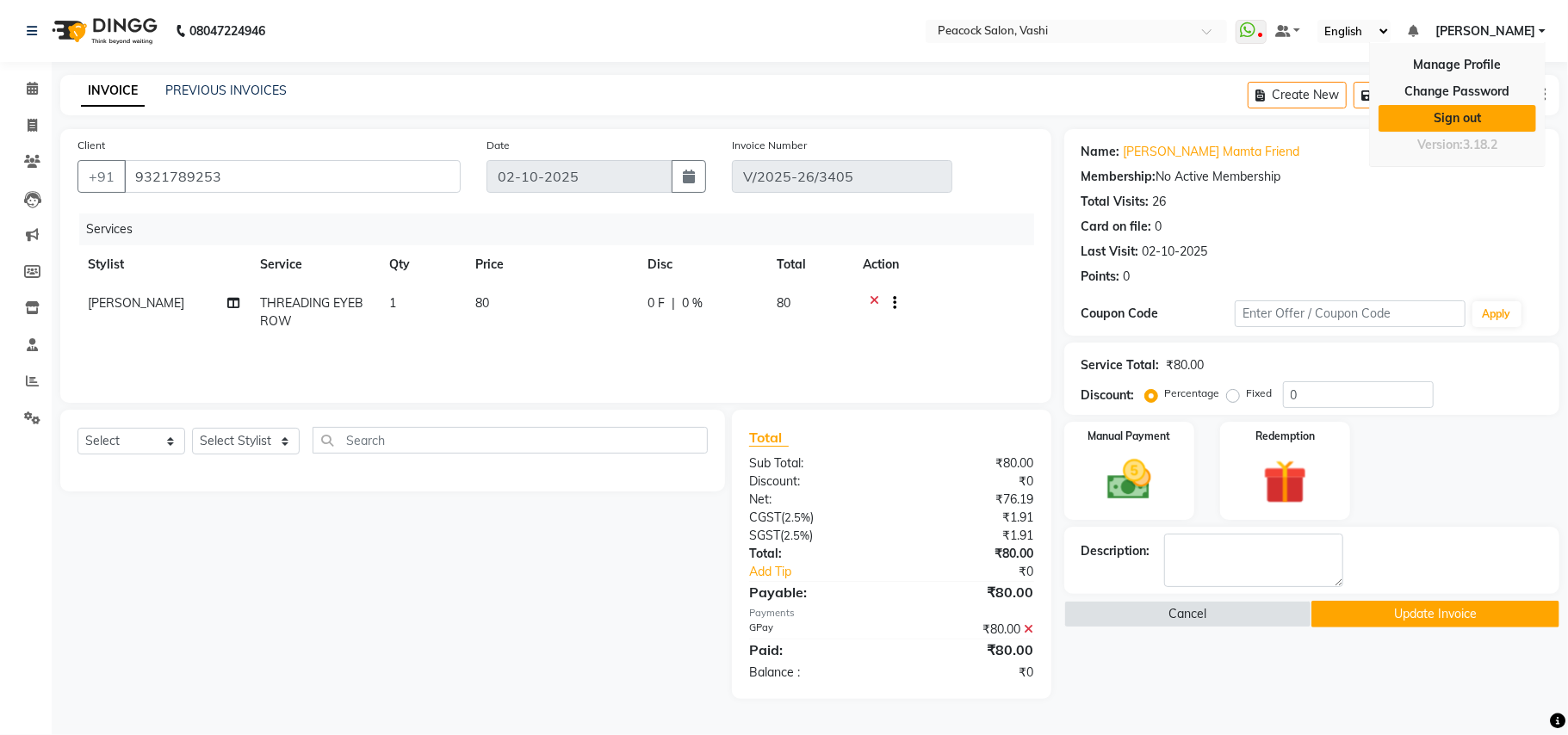
click at [1499, 117] on link "Sign out" at bounding box center [1457, 118] width 158 height 27
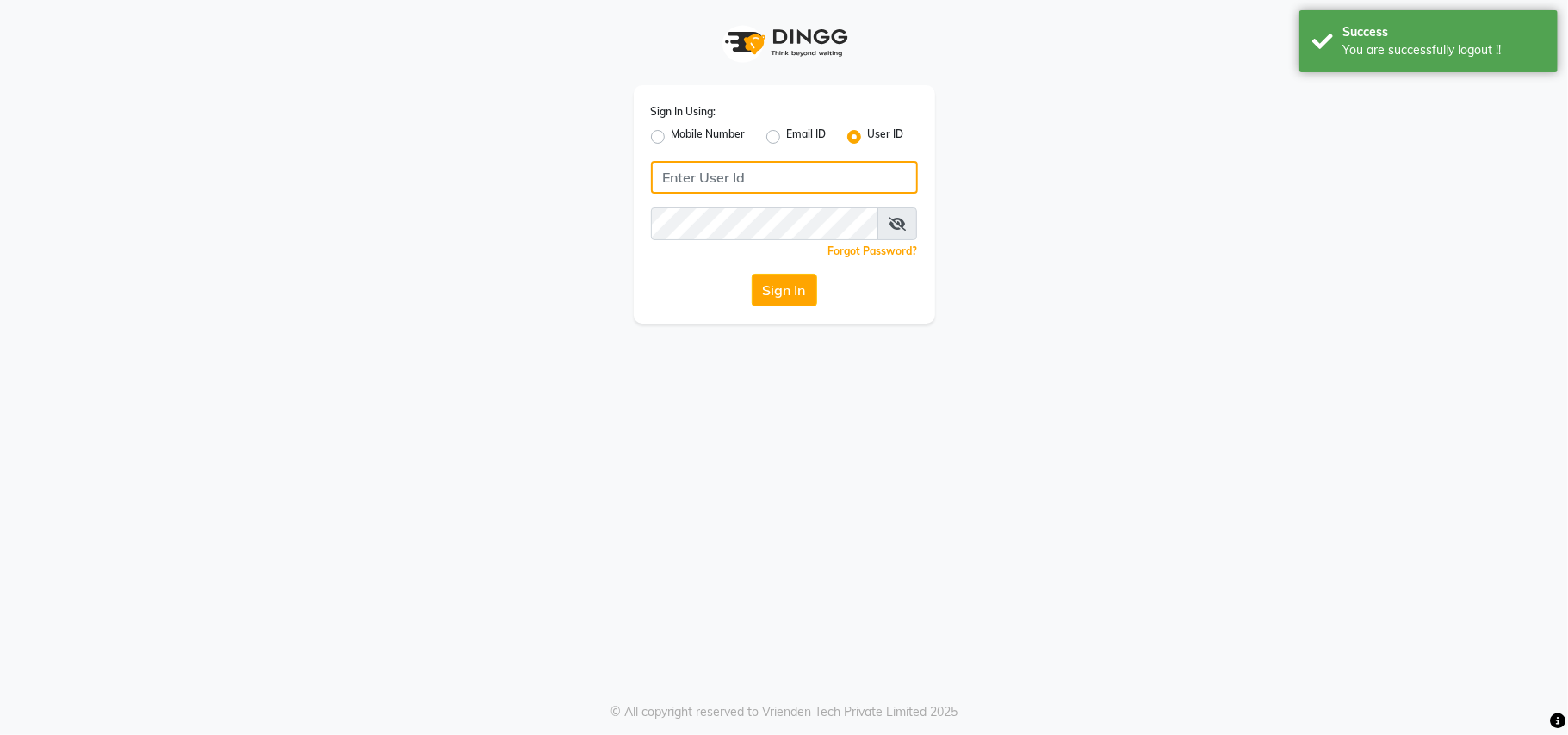
type input "9920724449"
click at [739, 165] on input "9920724449" at bounding box center [784, 177] width 267 height 32
click at [733, 170] on input "9920724449" at bounding box center [784, 177] width 267 height 32
click at [739, 173] on input "9920724449" at bounding box center [784, 177] width 267 height 32
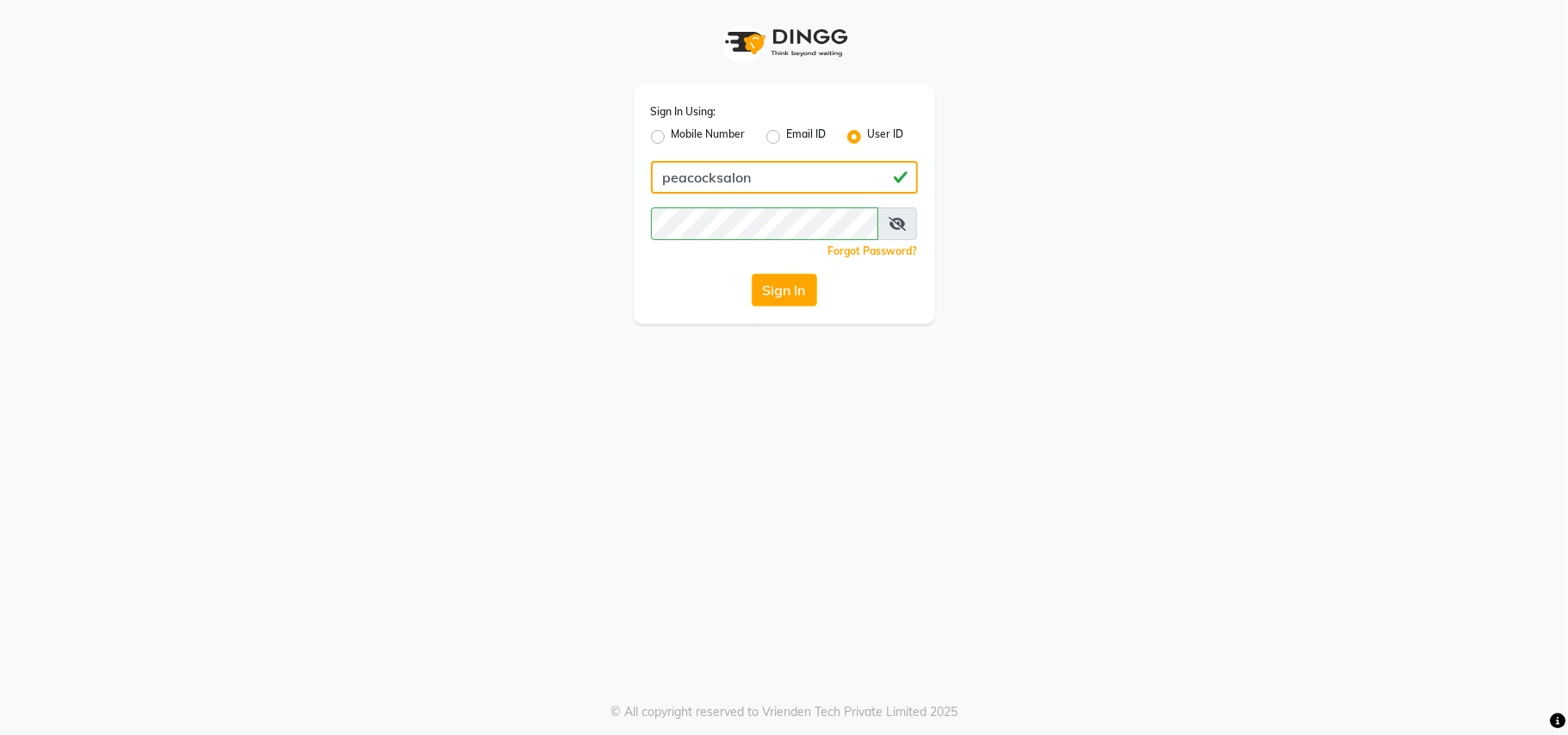
type input "peacocksalon"
click at [1052, 280] on div "Sign In Using: Mobile Number Email ID User ID peacocksalon Remember me Forgot P…" at bounding box center [784, 161] width 981 height 323
click at [802, 279] on button "Sign In" at bounding box center [784, 289] width 66 height 32
